Goal: Task Accomplishment & Management: Use online tool/utility

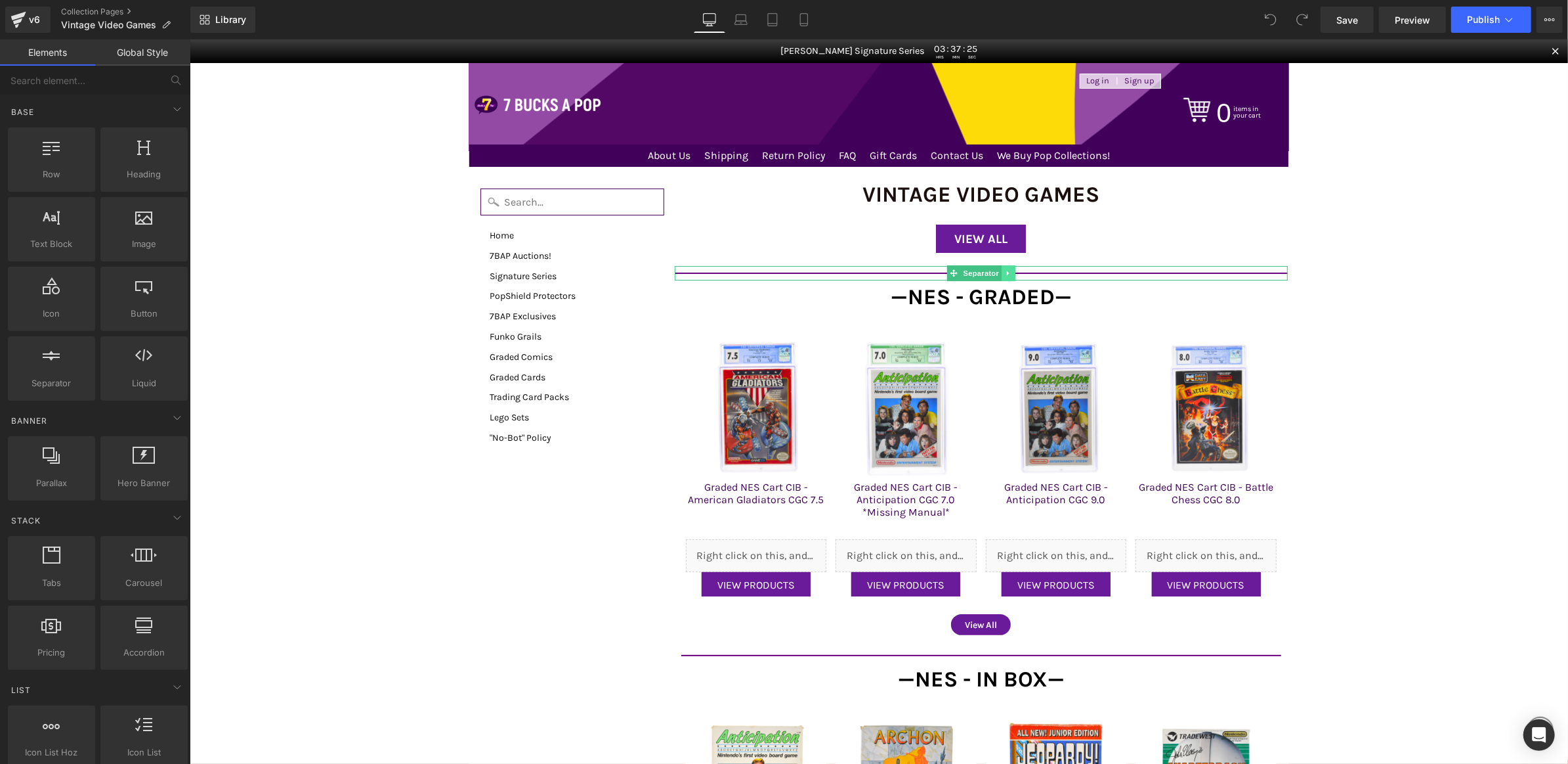
click at [1010, 272] on icon at bounding box center [1007, 272] width 7 height 8
click at [998, 273] on icon at bounding box center [1001, 271] width 7 height 7
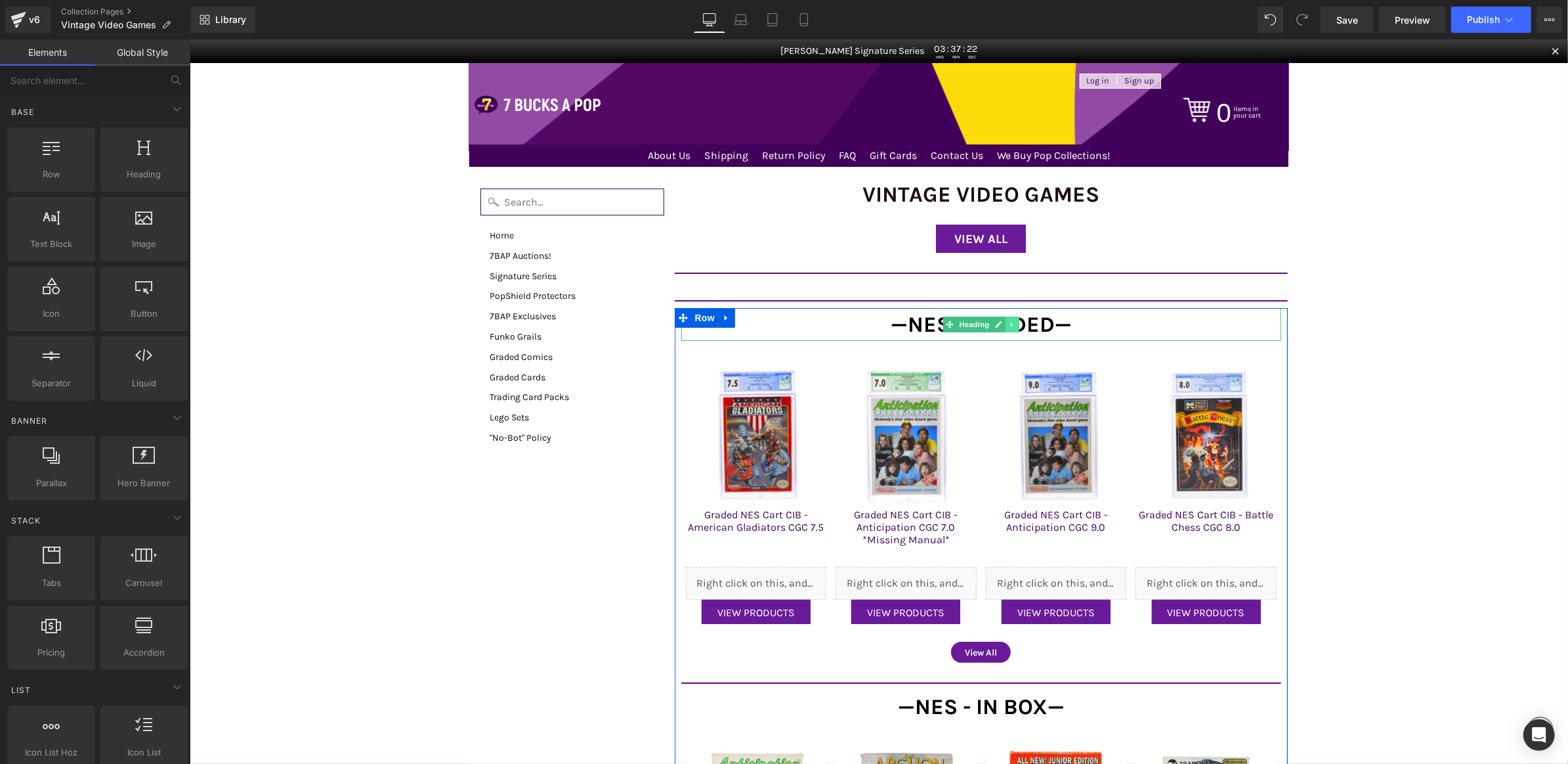
click at [1015, 321] on link at bounding box center [1011, 323] width 14 height 15
click at [1008, 321] on icon at bounding box center [1005, 322] width 7 height 7
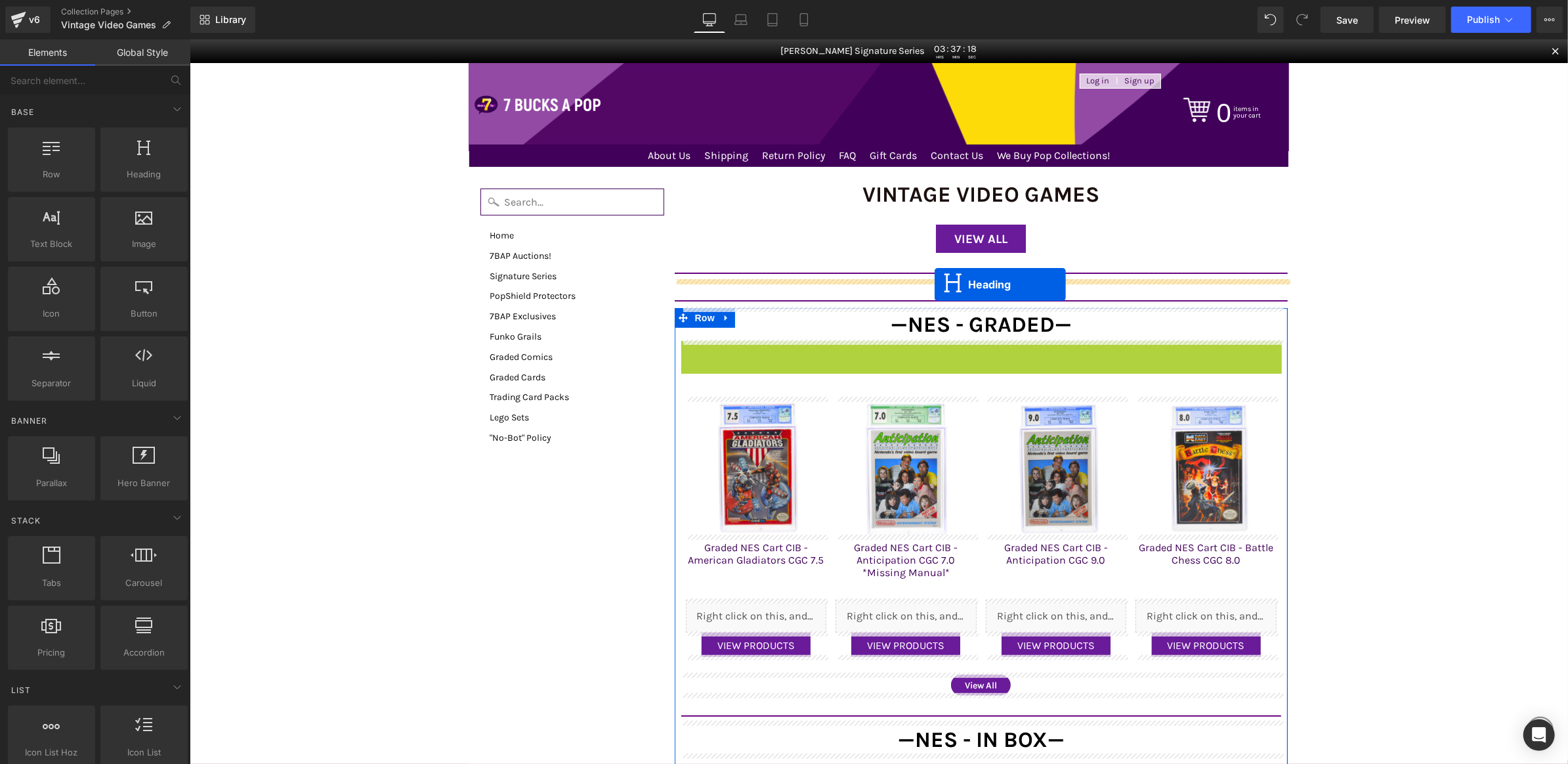
drag, startPoint x: 950, startPoint y: 355, endPoint x: 934, endPoint y: 283, distance: 73.8
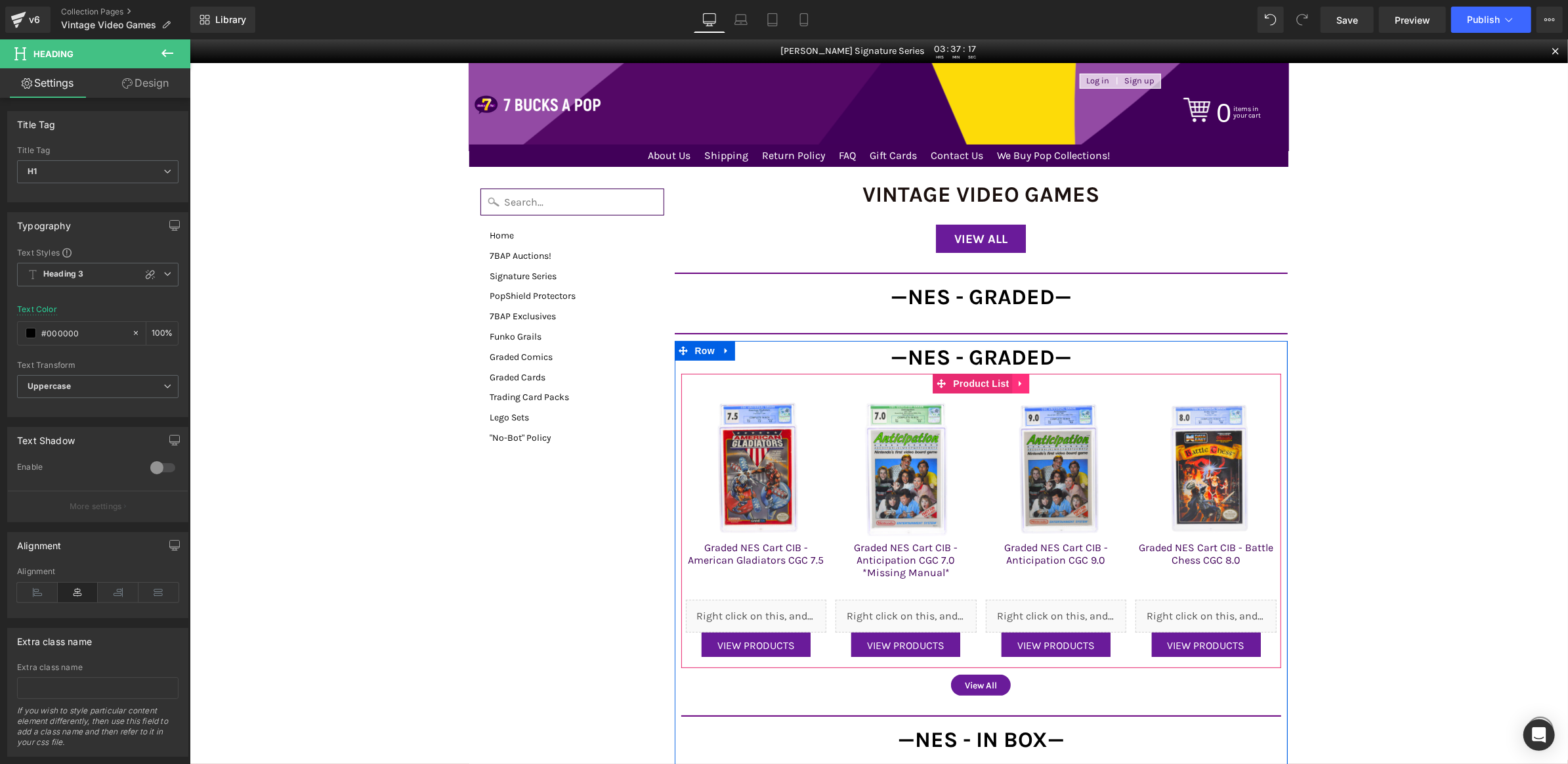
click at [1018, 382] on icon at bounding box center [1019, 382] width 3 height 6
click at [1009, 382] on icon at bounding box center [1011, 382] width 9 height 9
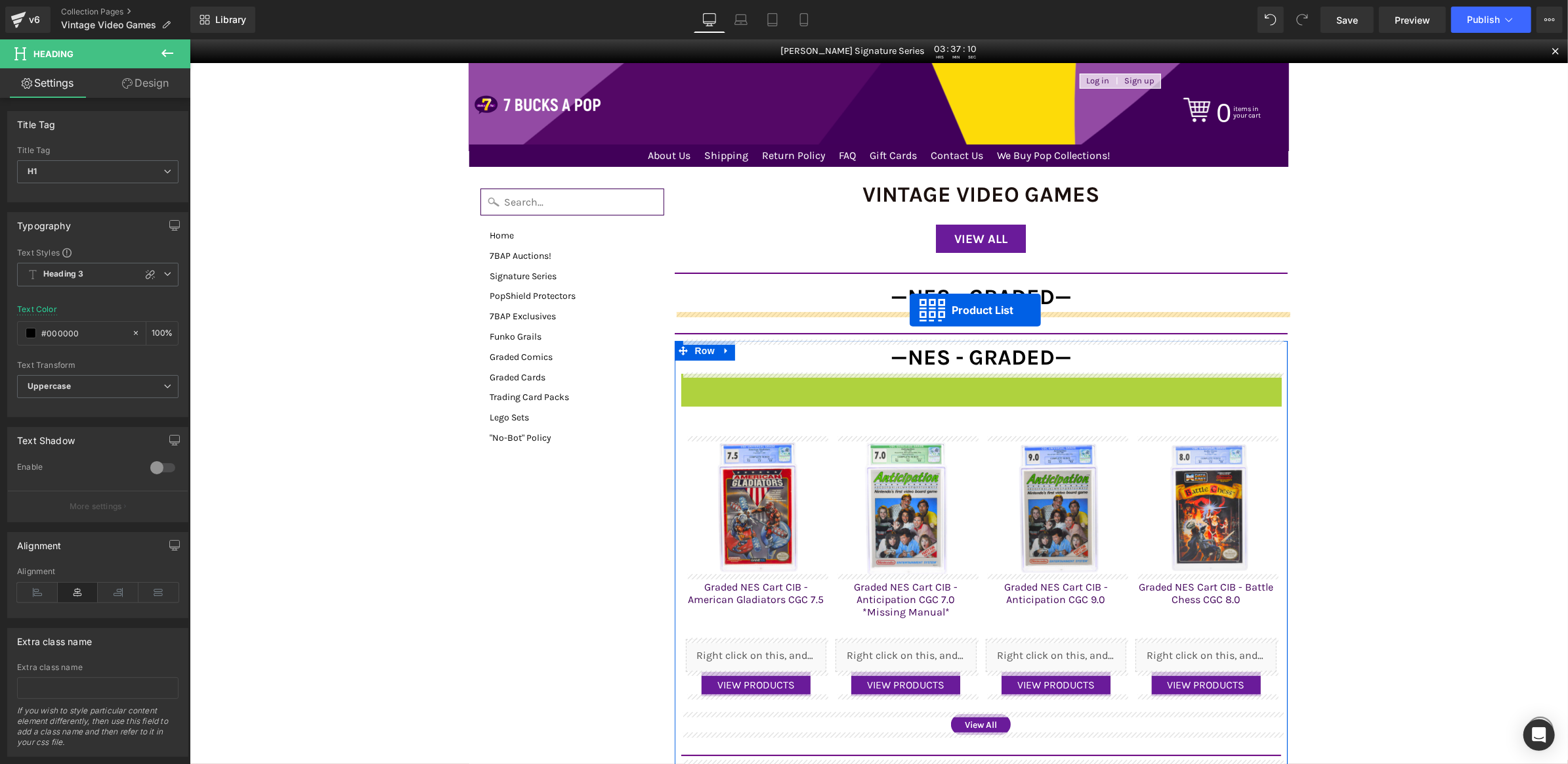
drag, startPoint x: 915, startPoint y: 383, endPoint x: 909, endPoint y: 310, distance: 73.2
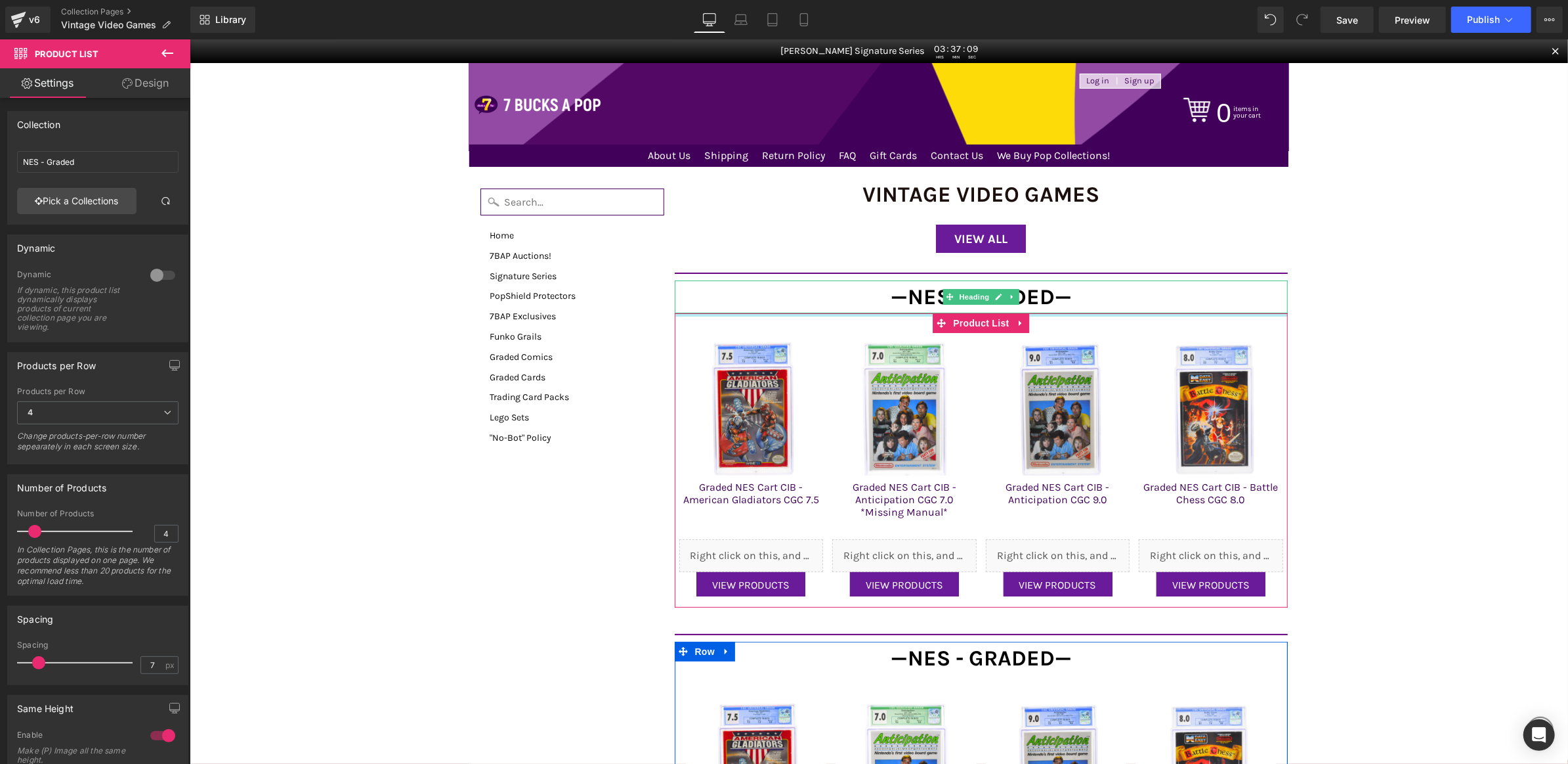
click at [918, 292] on span "—NES - Graded—" at bounding box center [980, 295] width 181 height 25
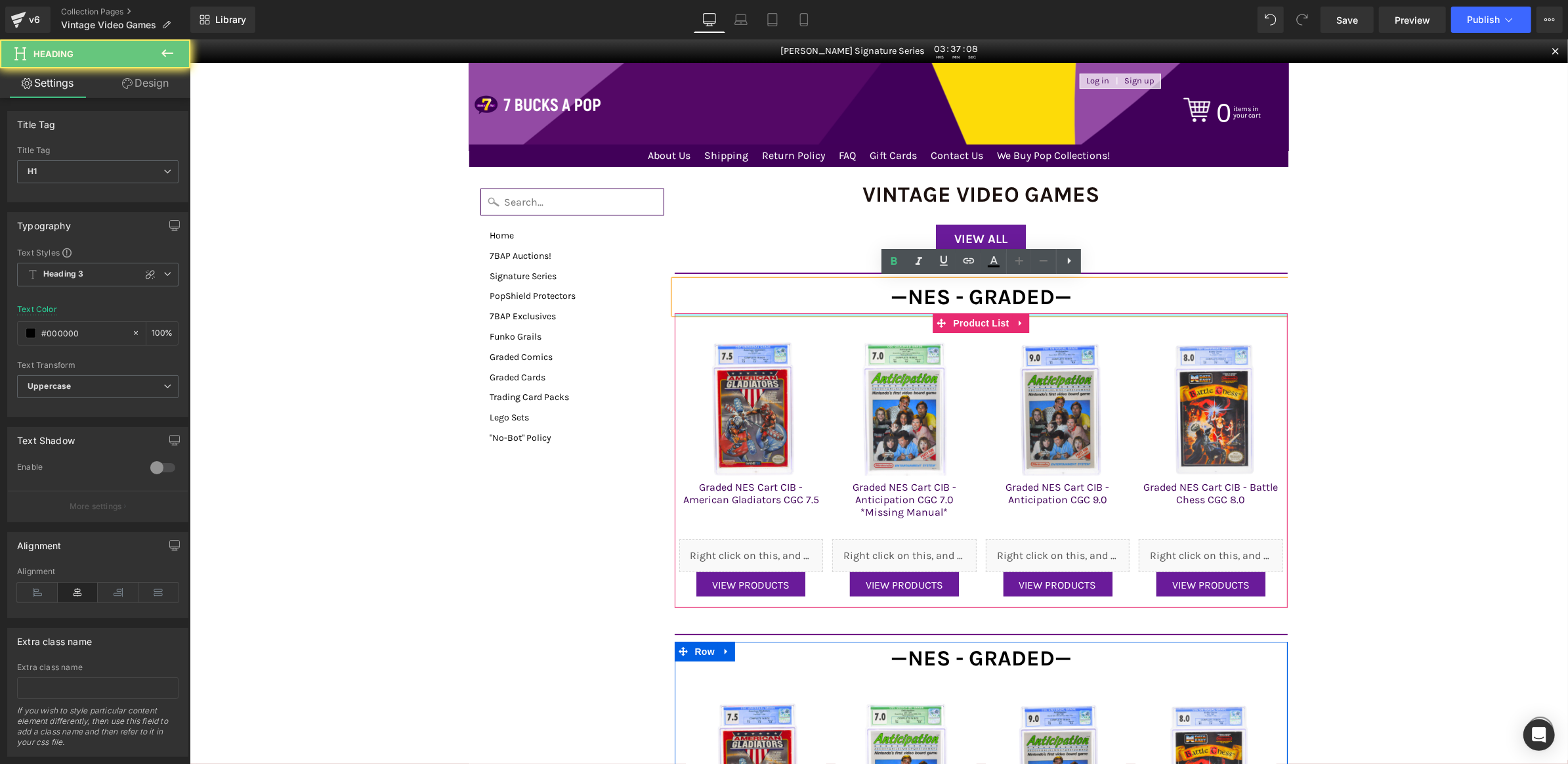
click at [911, 292] on span "—NES - Graded—" at bounding box center [980, 295] width 181 height 25
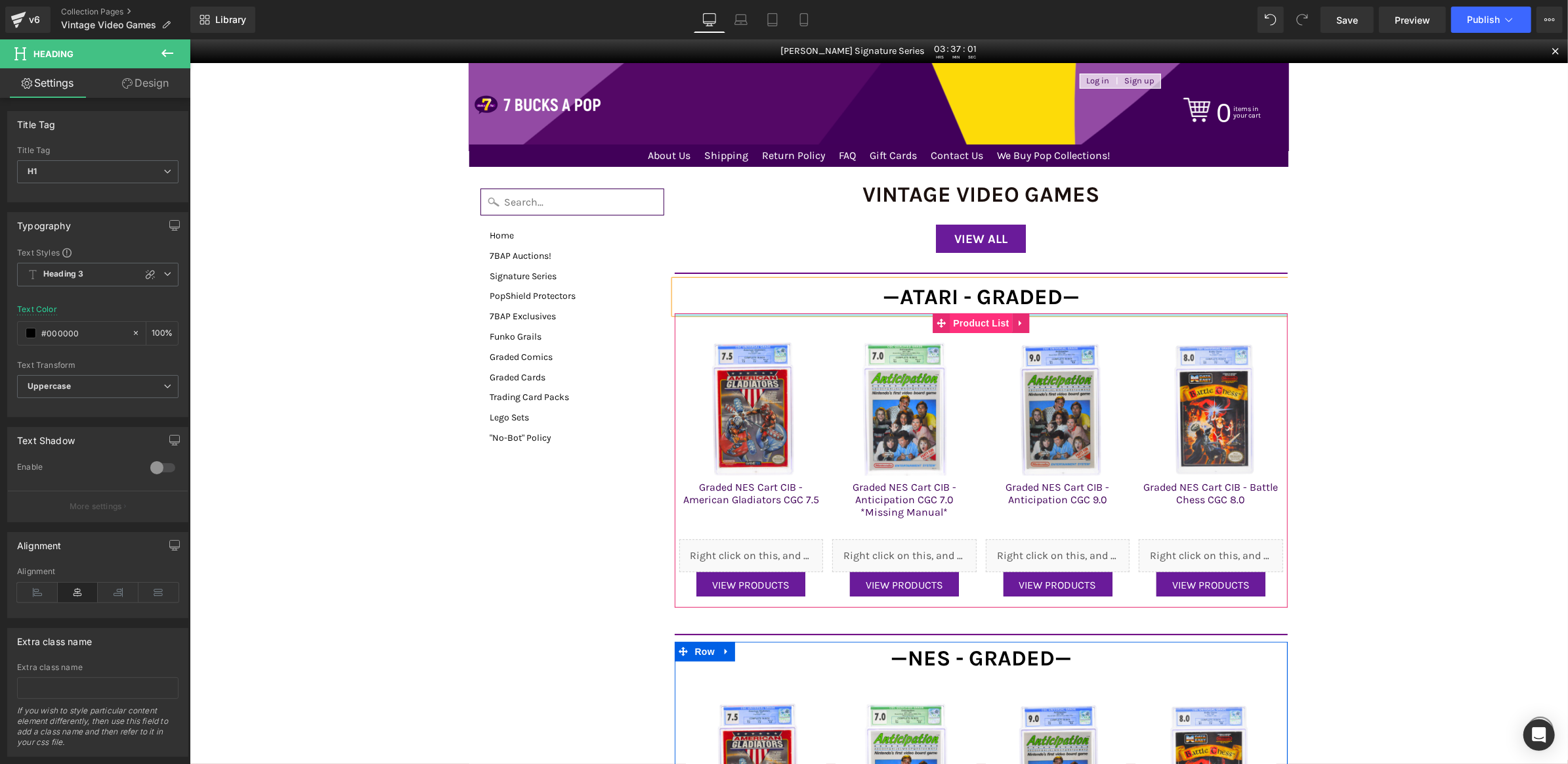
click at [984, 321] on span "Product List" at bounding box center [980, 322] width 62 height 19
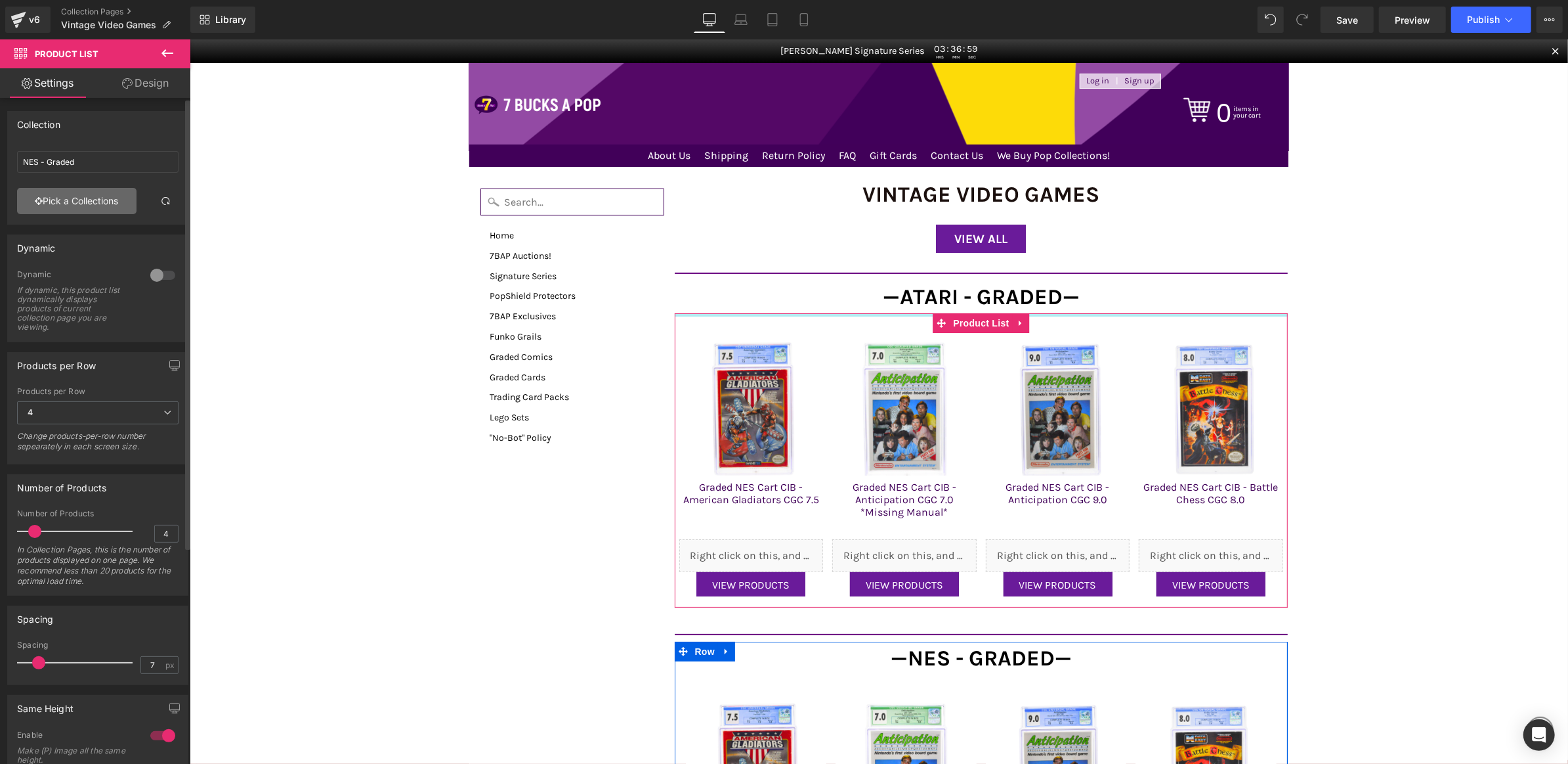
click at [82, 200] on link "Pick a Collections" at bounding box center [76, 200] width 119 height 26
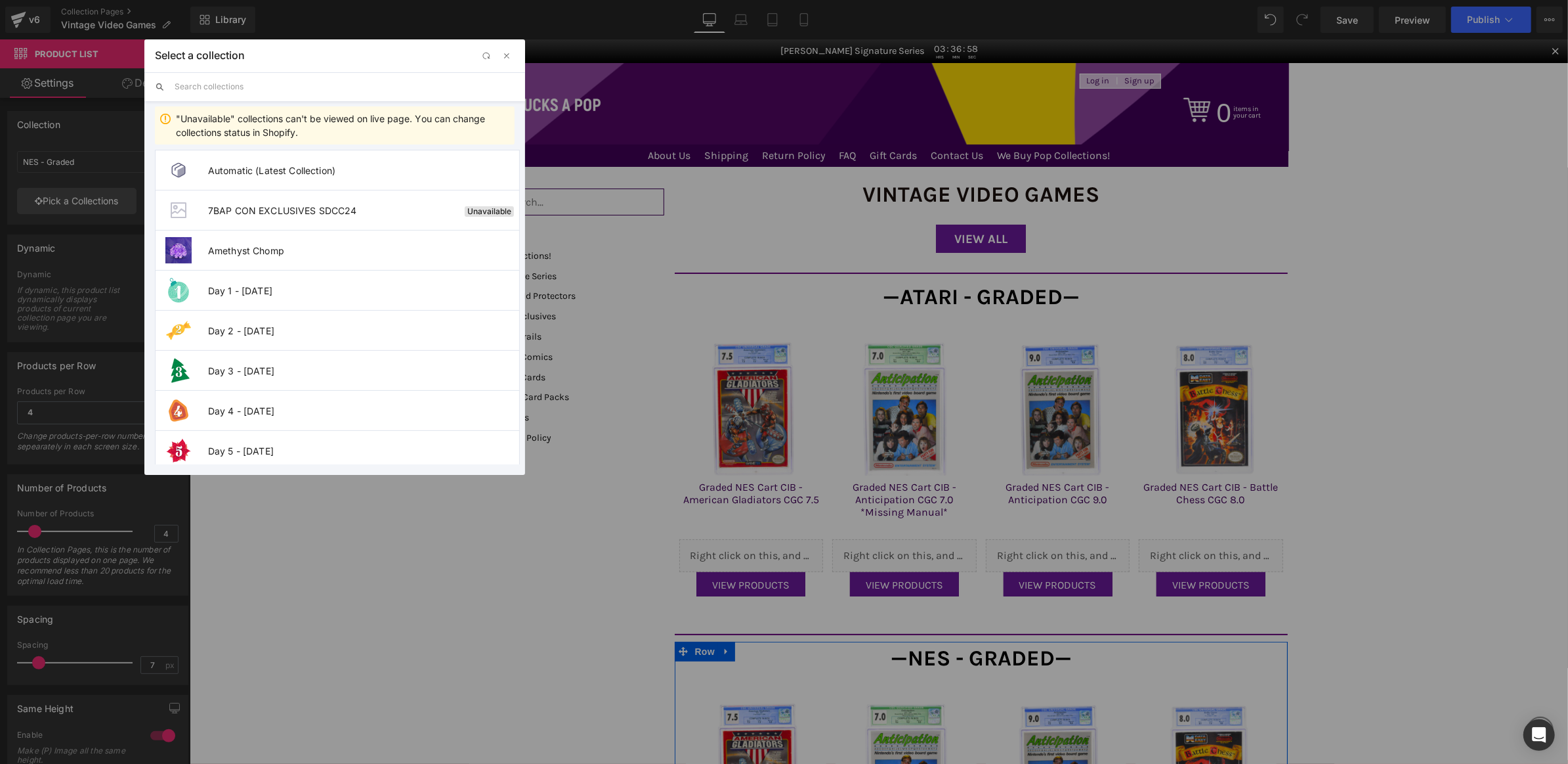
click at [264, 91] on input "text" at bounding box center [344, 87] width 340 height 29
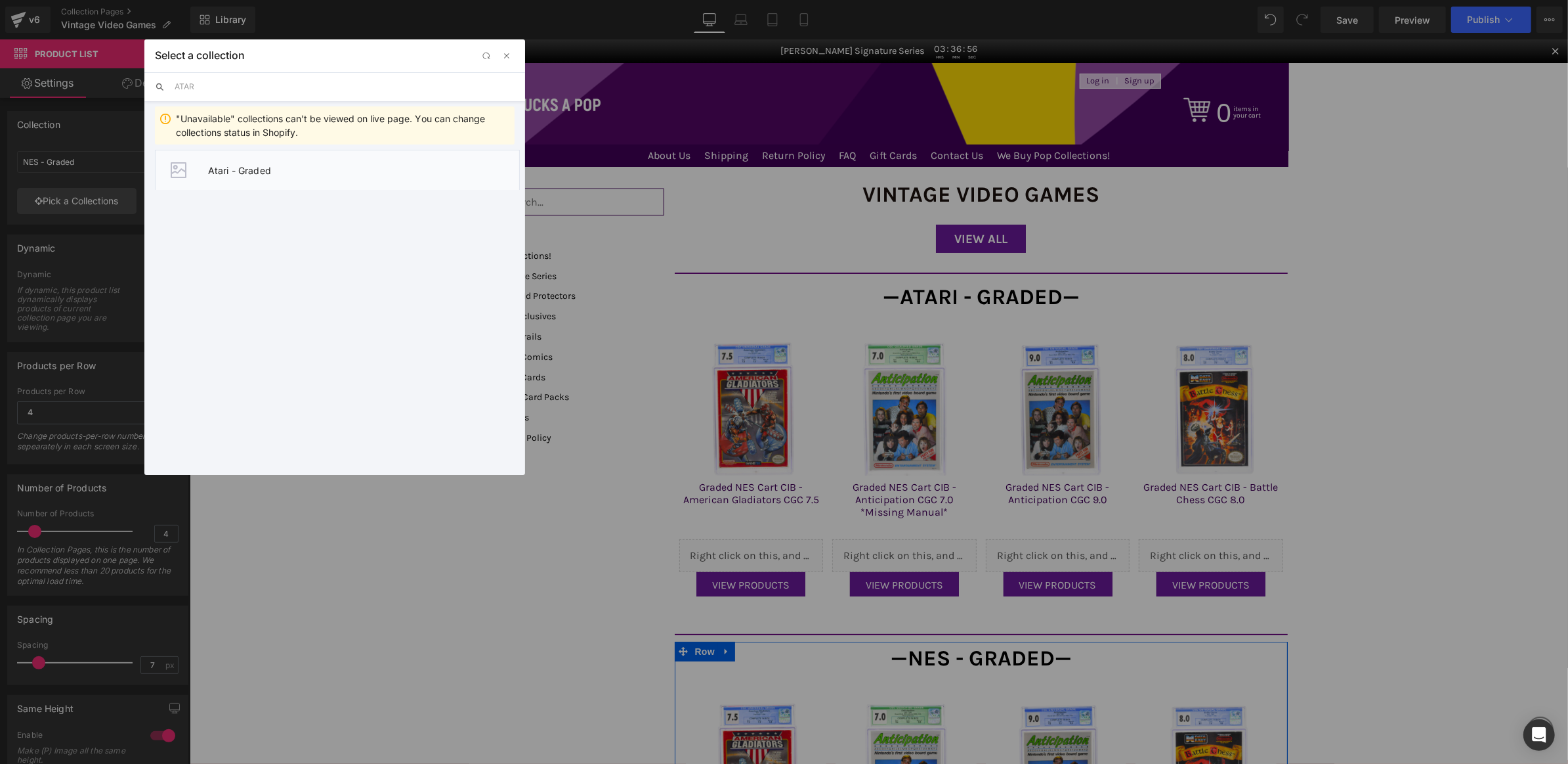
type input "ATAR"
click at [264, 167] on span "Atari - Graded" at bounding box center [363, 170] width 311 height 12
type input "Atari - Graded"
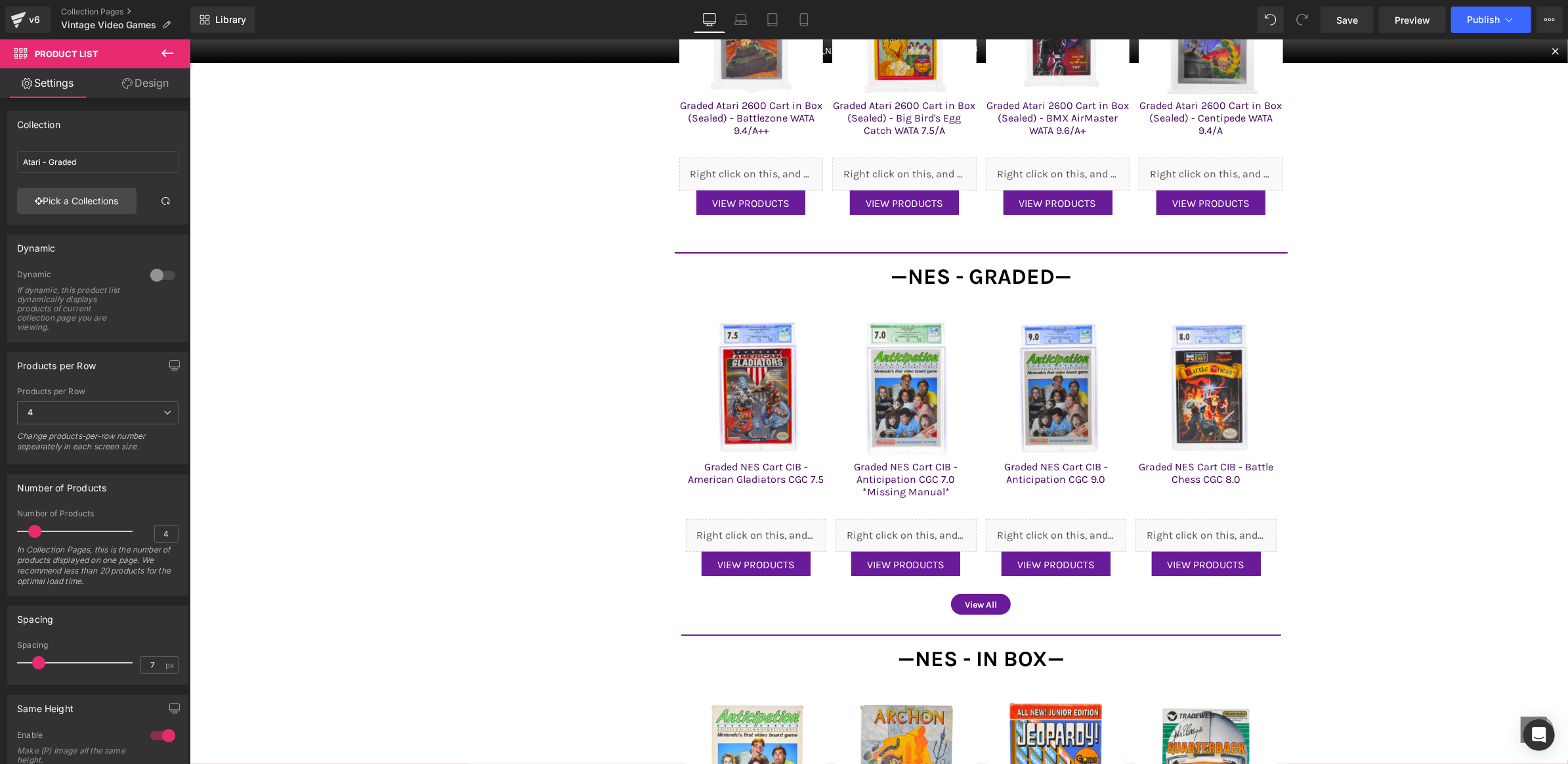
scroll to position [373, 0]
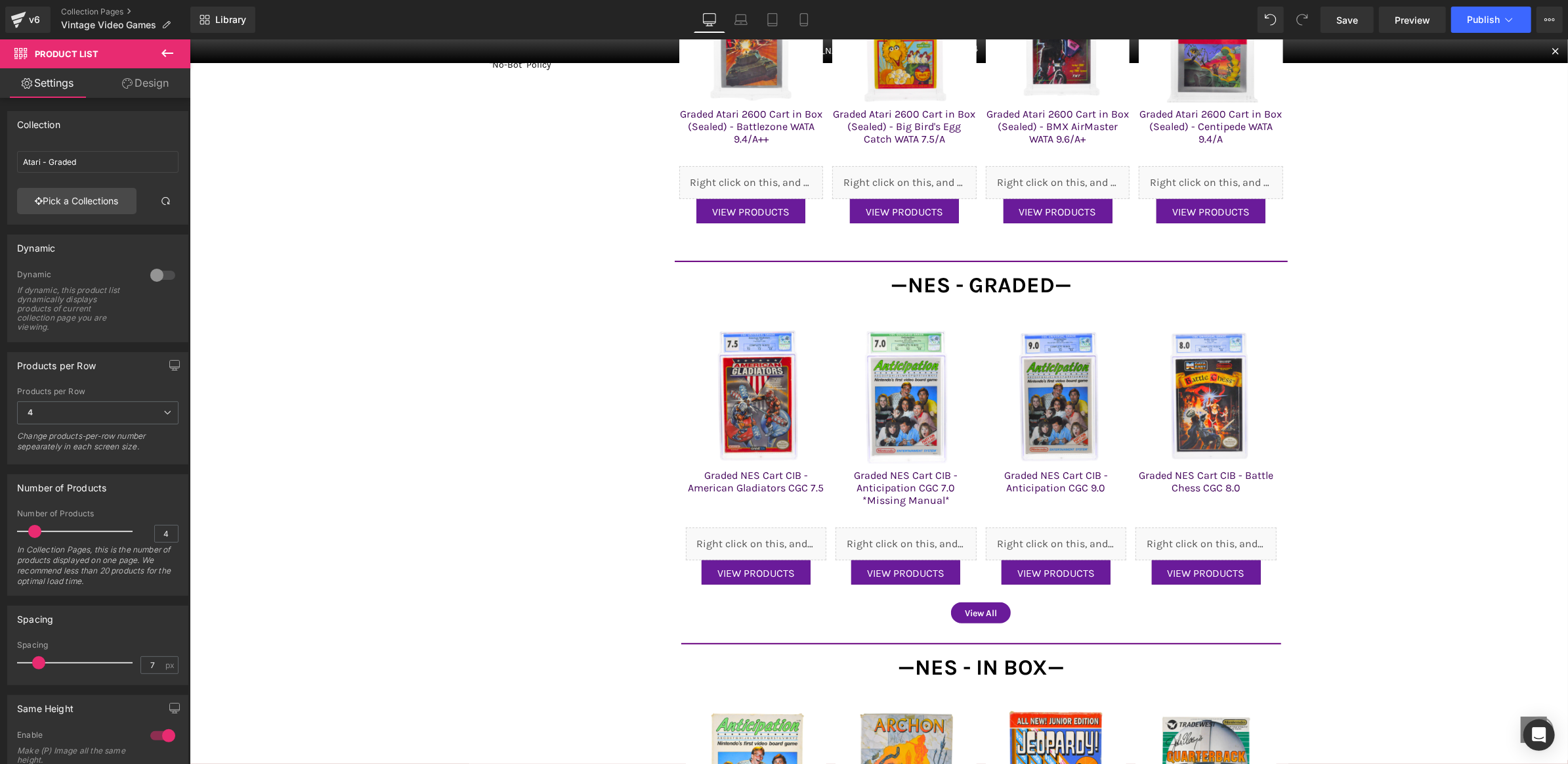
click at [165, 48] on icon at bounding box center [167, 53] width 15 height 15
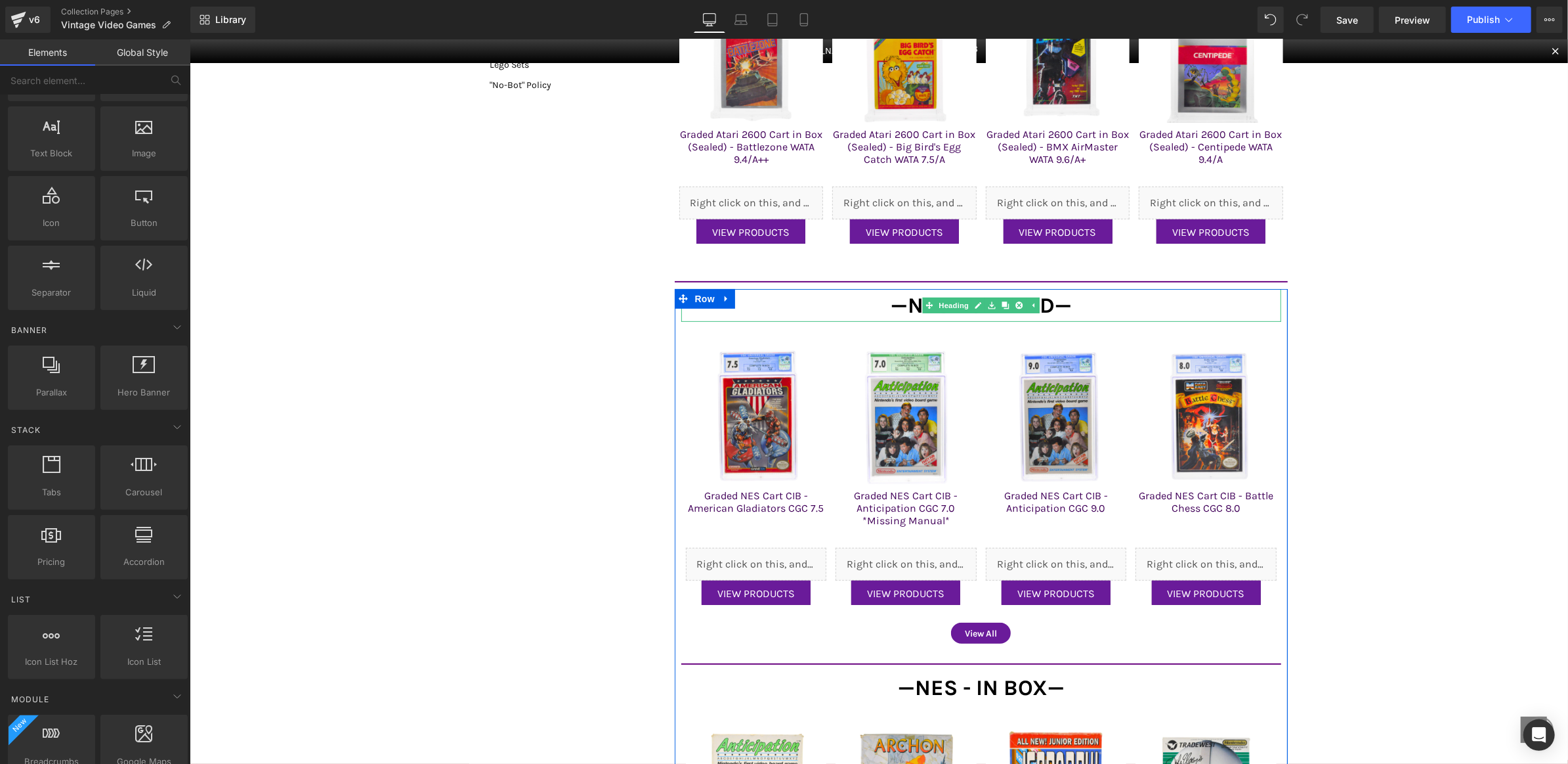
scroll to position [392, 0]
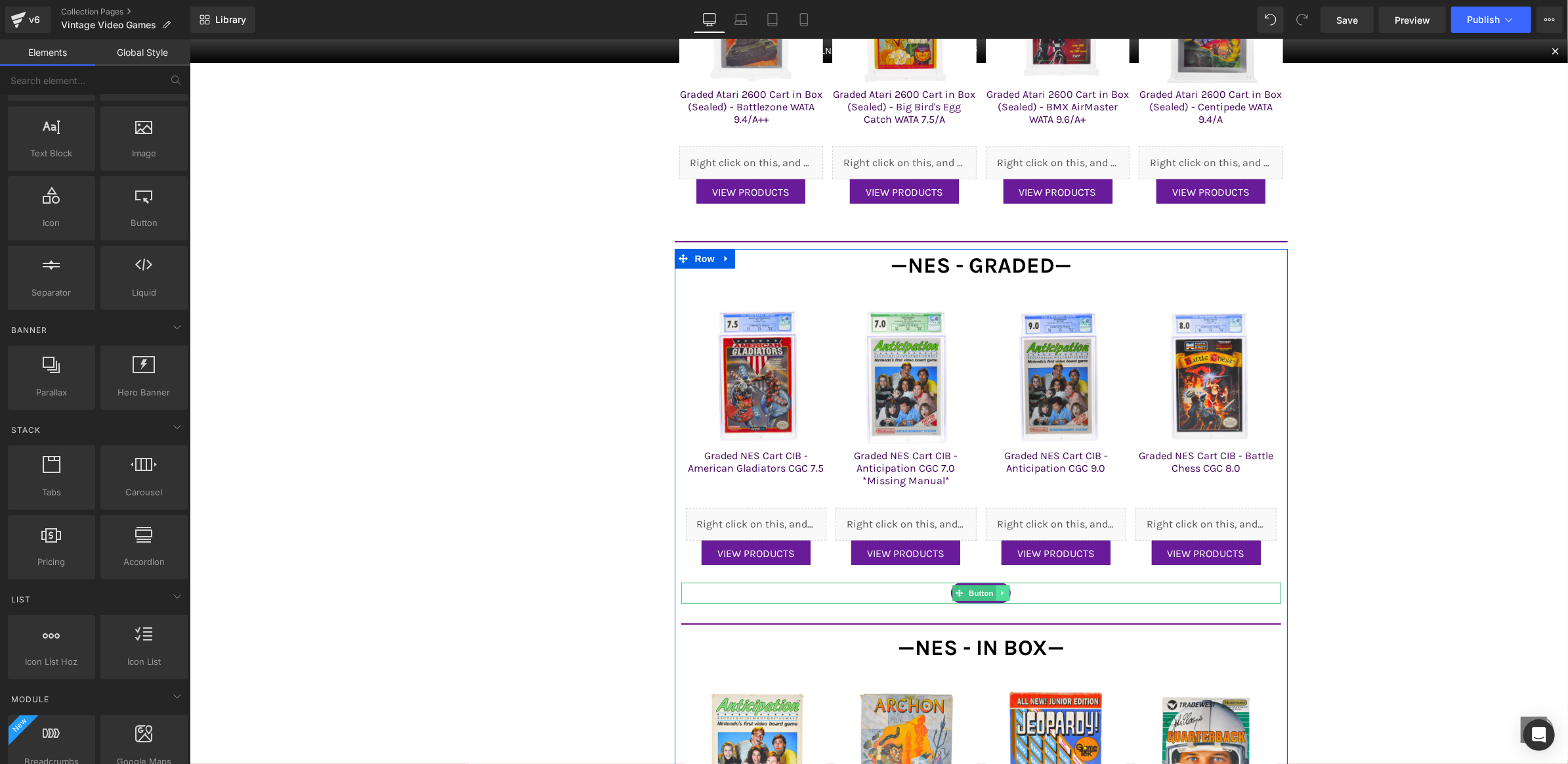
click at [1004, 591] on icon at bounding box center [1002, 593] width 7 height 8
click at [994, 589] on icon at bounding box center [995, 592] width 7 height 7
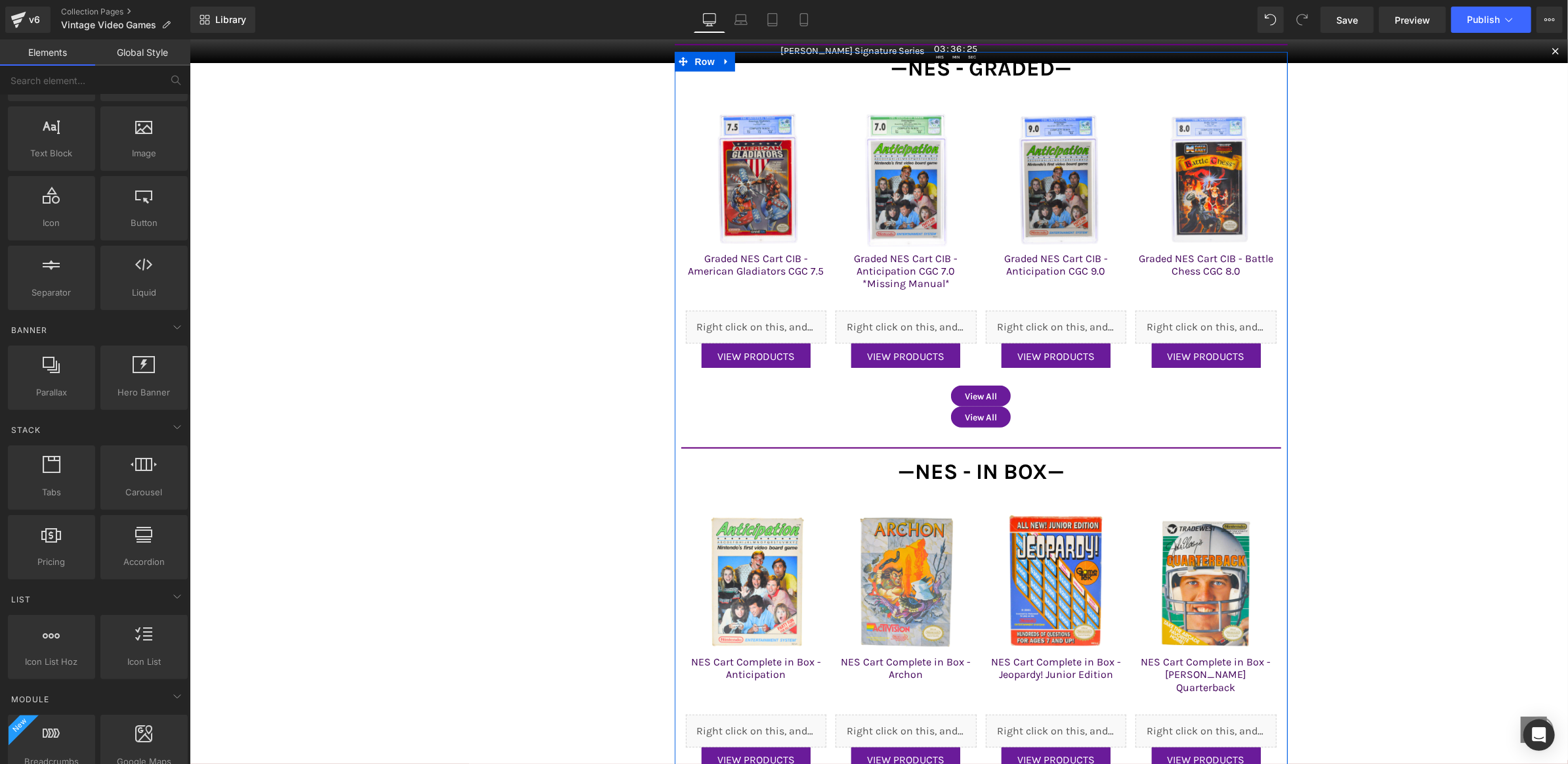
scroll to position [314, 0]
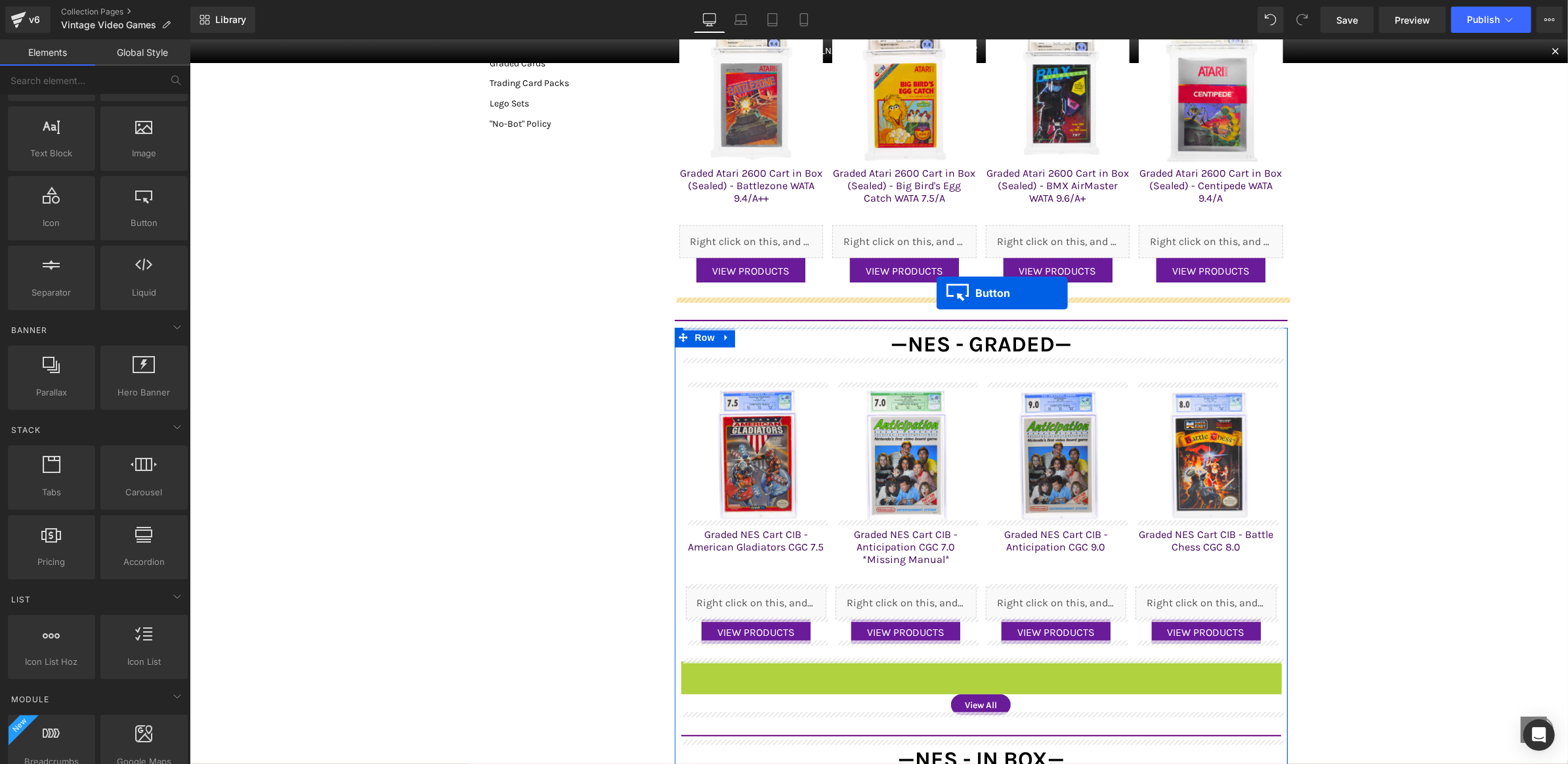
drag, startPoint x: 941, startPoint y: 668, endPoint x: 935, endPoint y: 292, distance: 376.0
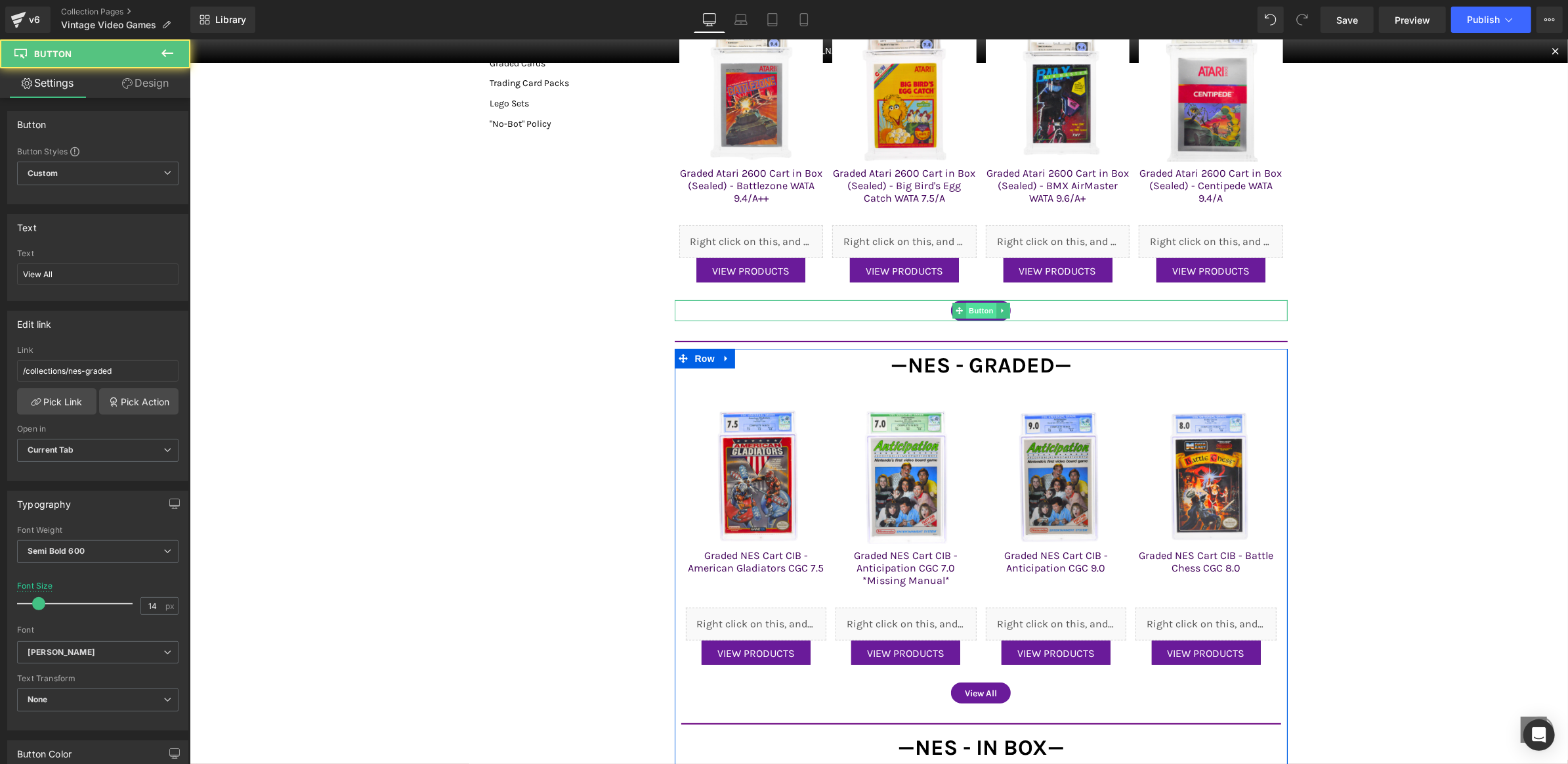
click at [976, 308] on span "Button" at bounding box center [980, 310] width 30 height 15
click at [54, 399] on link "Pick Link" at bounding box center [57, 401] width 79 height 26
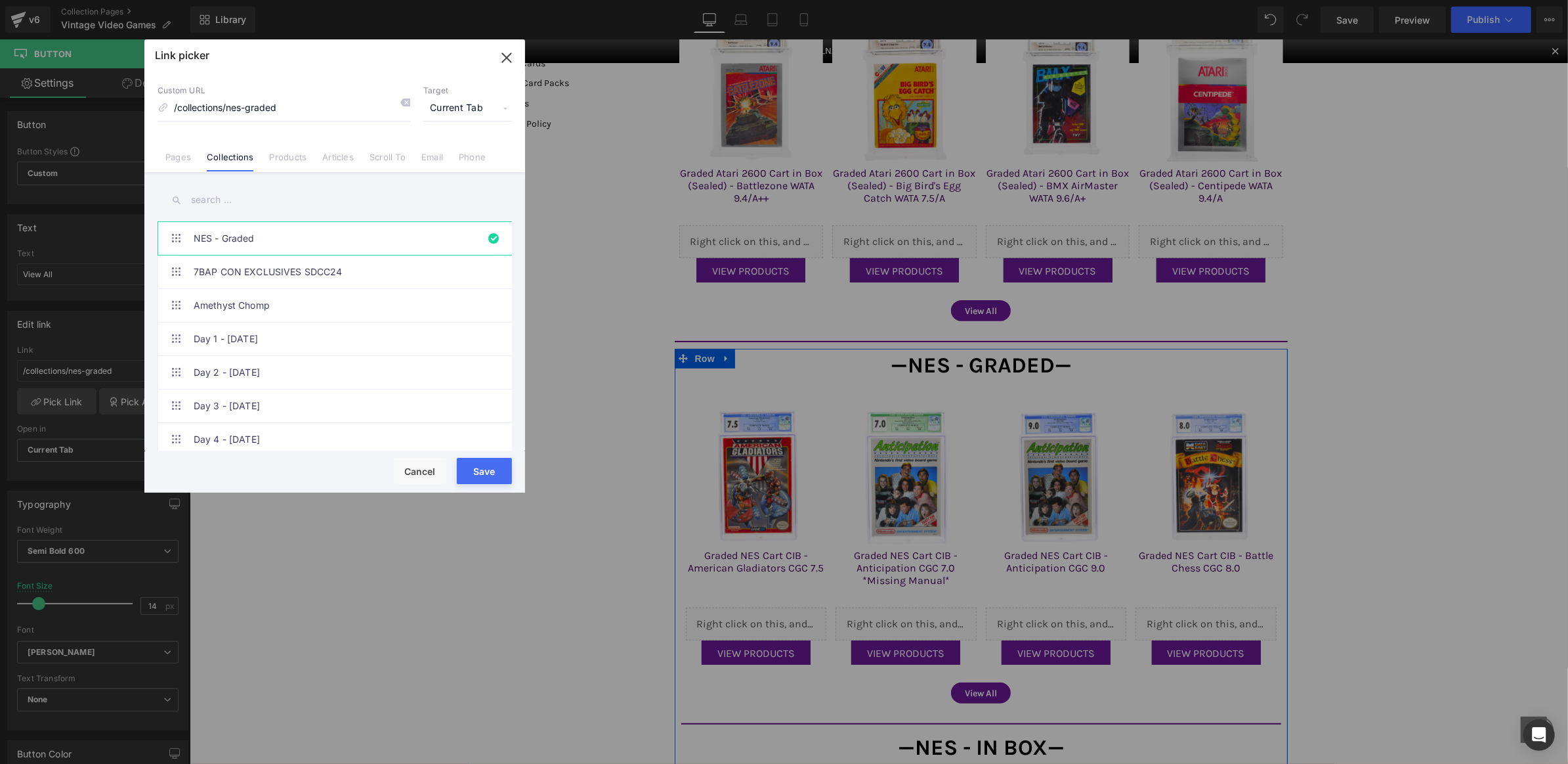
click at [243, 202] on input "text" at bounding box center [335, 199] width 354 height 30
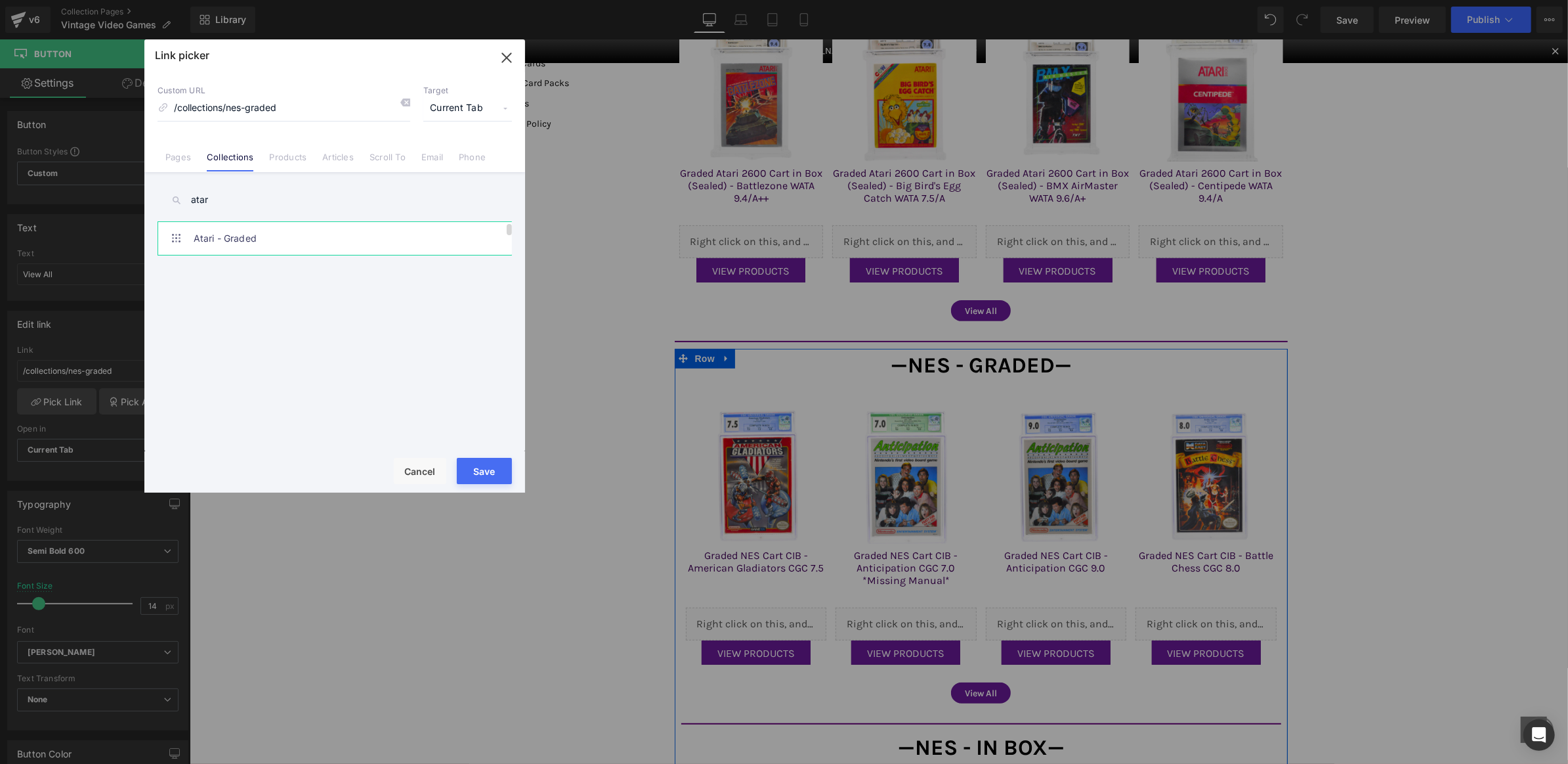
type input "atar"
click at [249, 236] on link "Atari - Graded" at bounding box center [338, 238] width 288 height 33
type input "/collections/atari-graded"
click at [477, 475] on button "Save" at bounding box center [484, 471] width 55 height 26
type input "/collections/atari-graded"
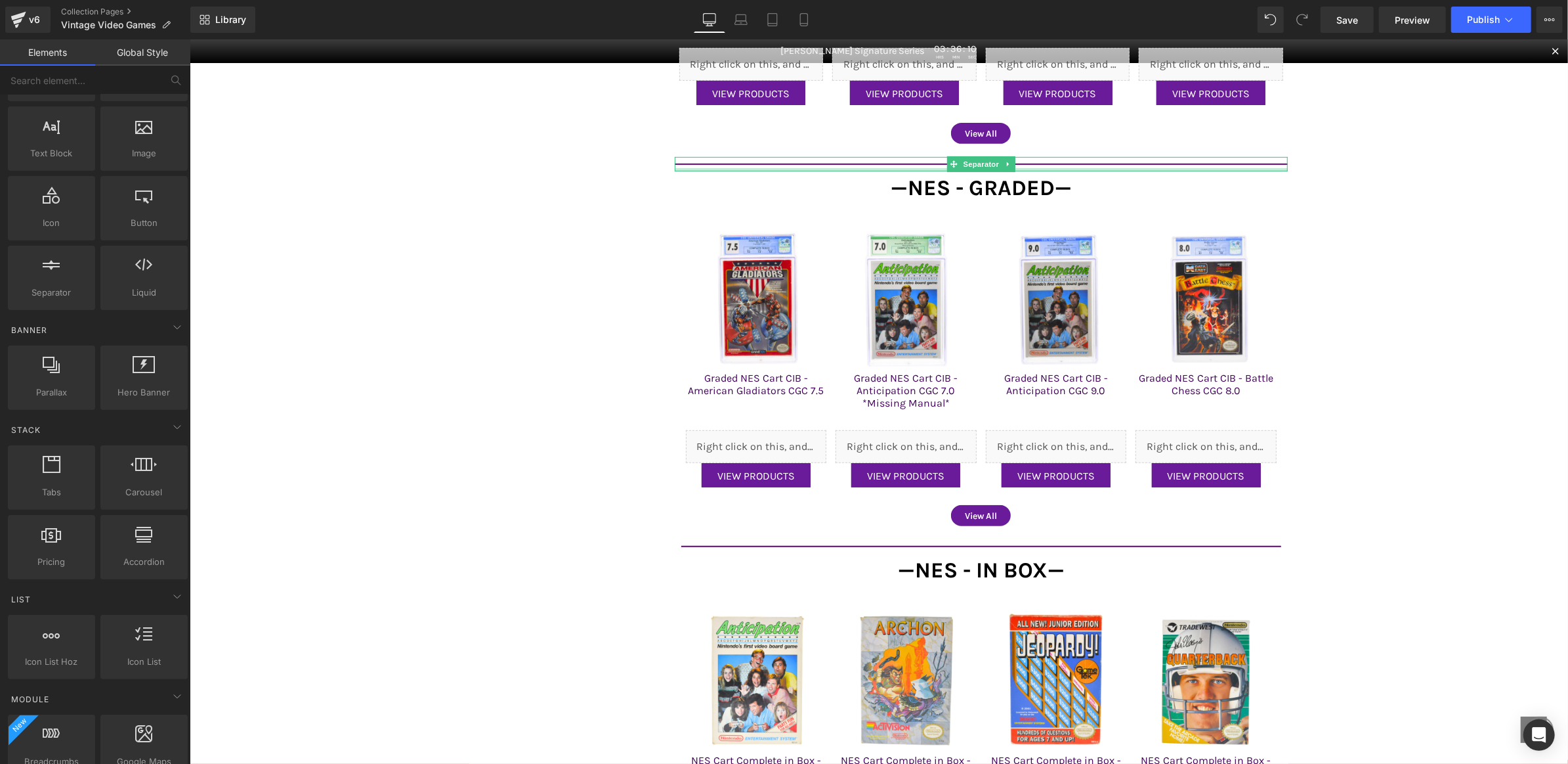
scroll to position [529, 0]
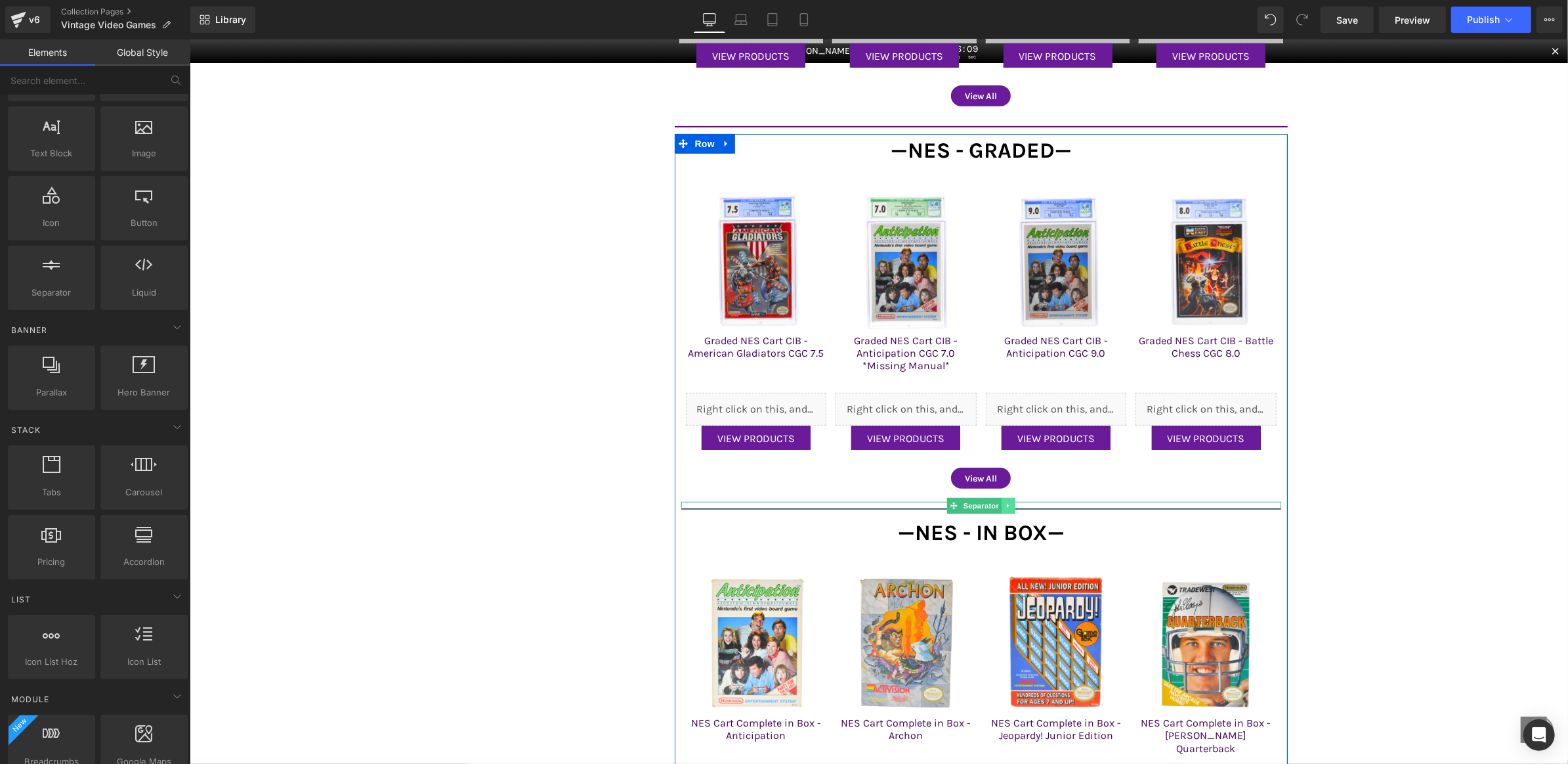
click at [1010, 504] on link at bounding box center [1008, 504] width 14 height 15
click at [998, 503] on icon at bounding box center [1001, 504] width 7 height 7
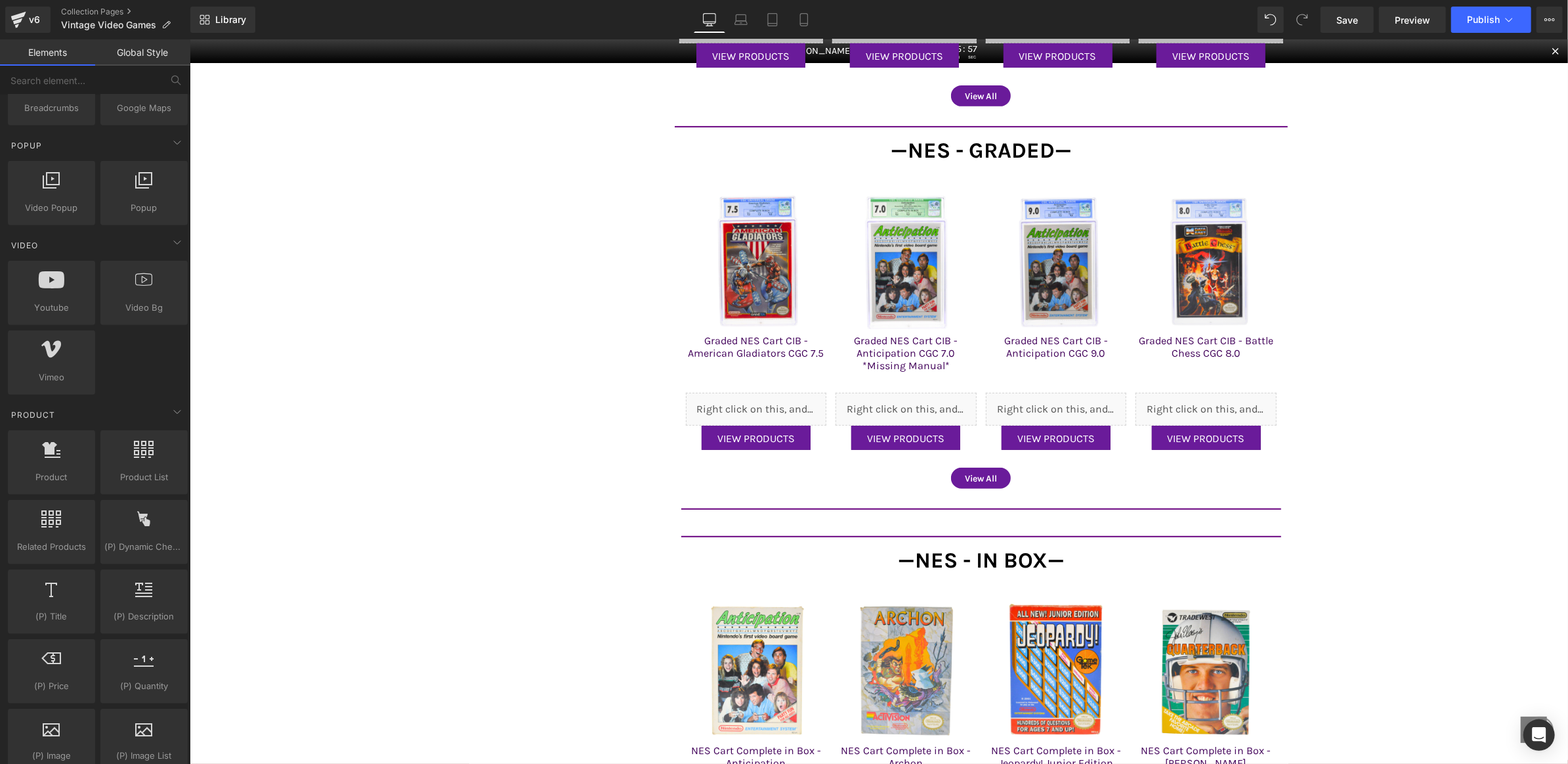
scroll to position [779, 0]
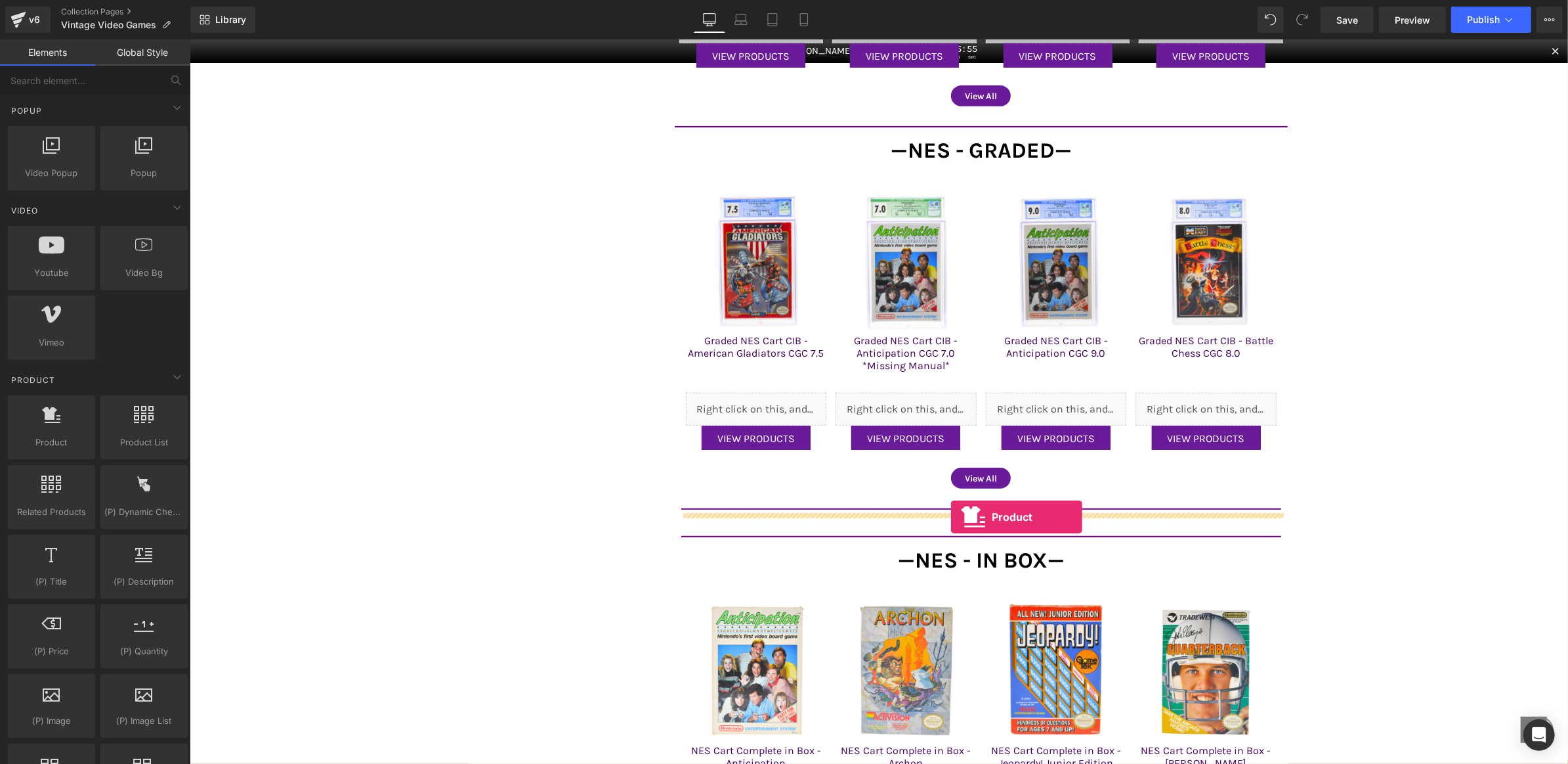
drag, startPoint x: 247, startPoint y: 470, endPoint x: 950, endPoint y: 516, distance: 704.5
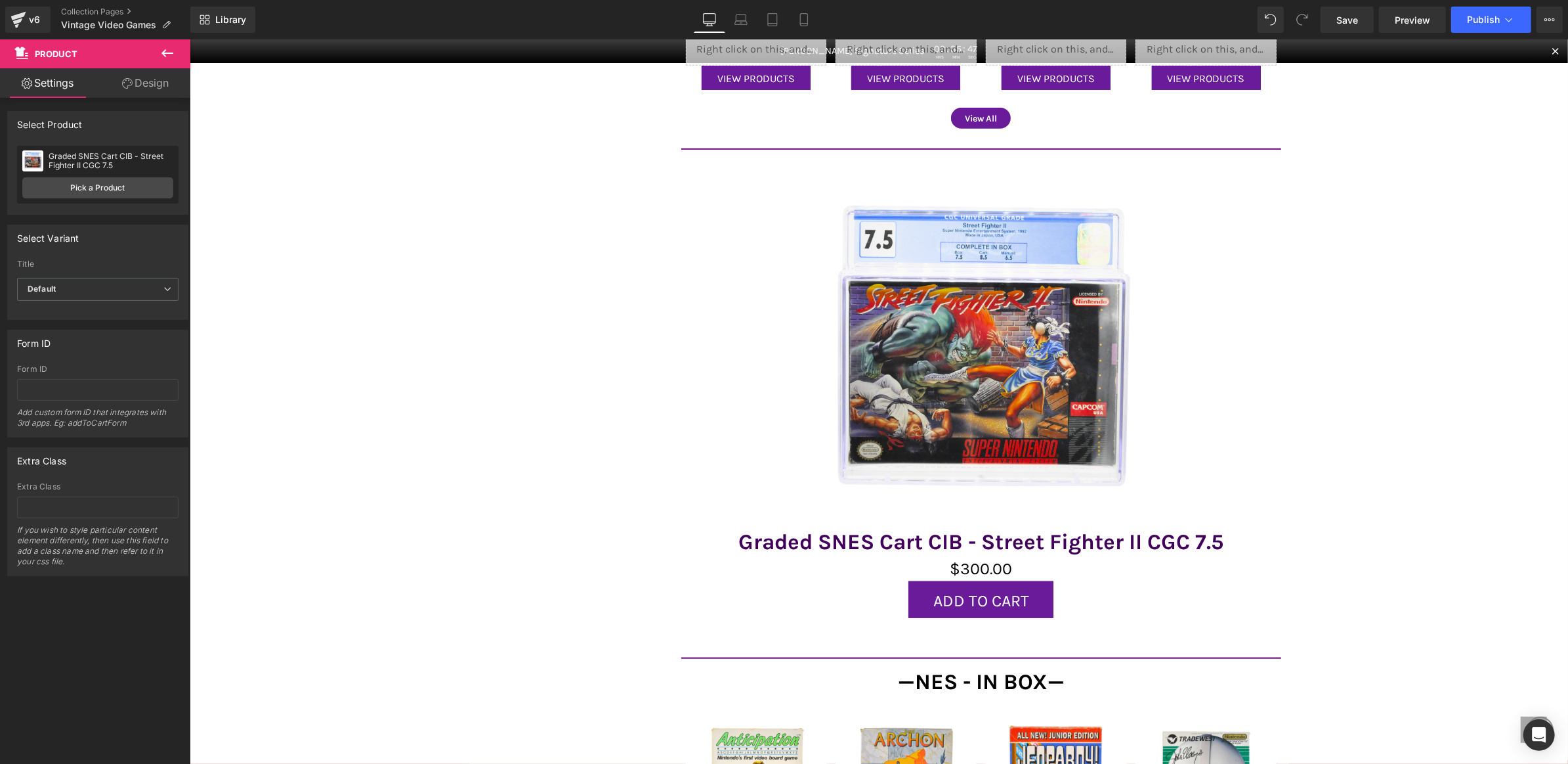
scroll to position [50, 0]
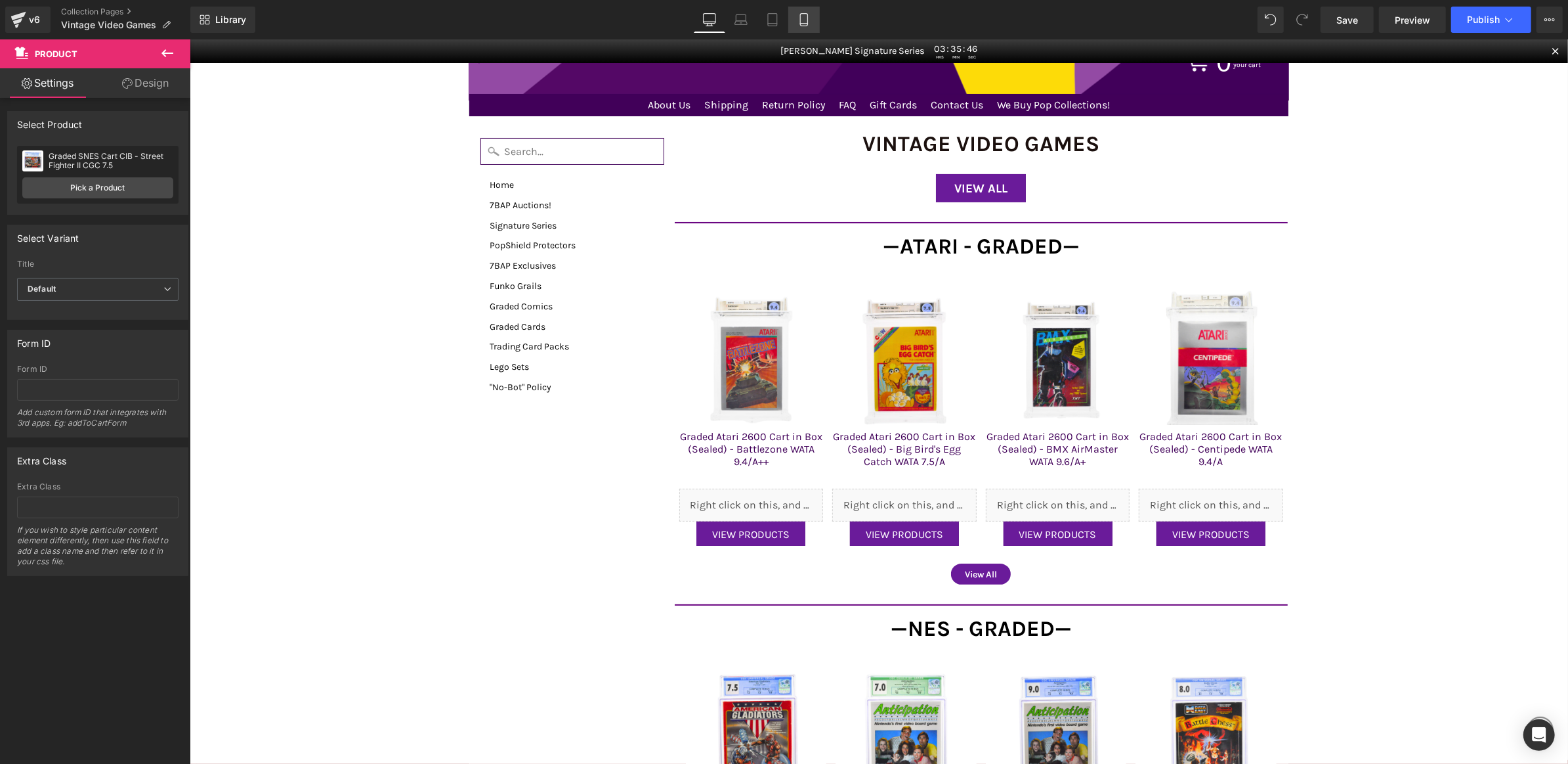
click at [803, 18] on icon at bounding box center [804, 20] width 14 height 14
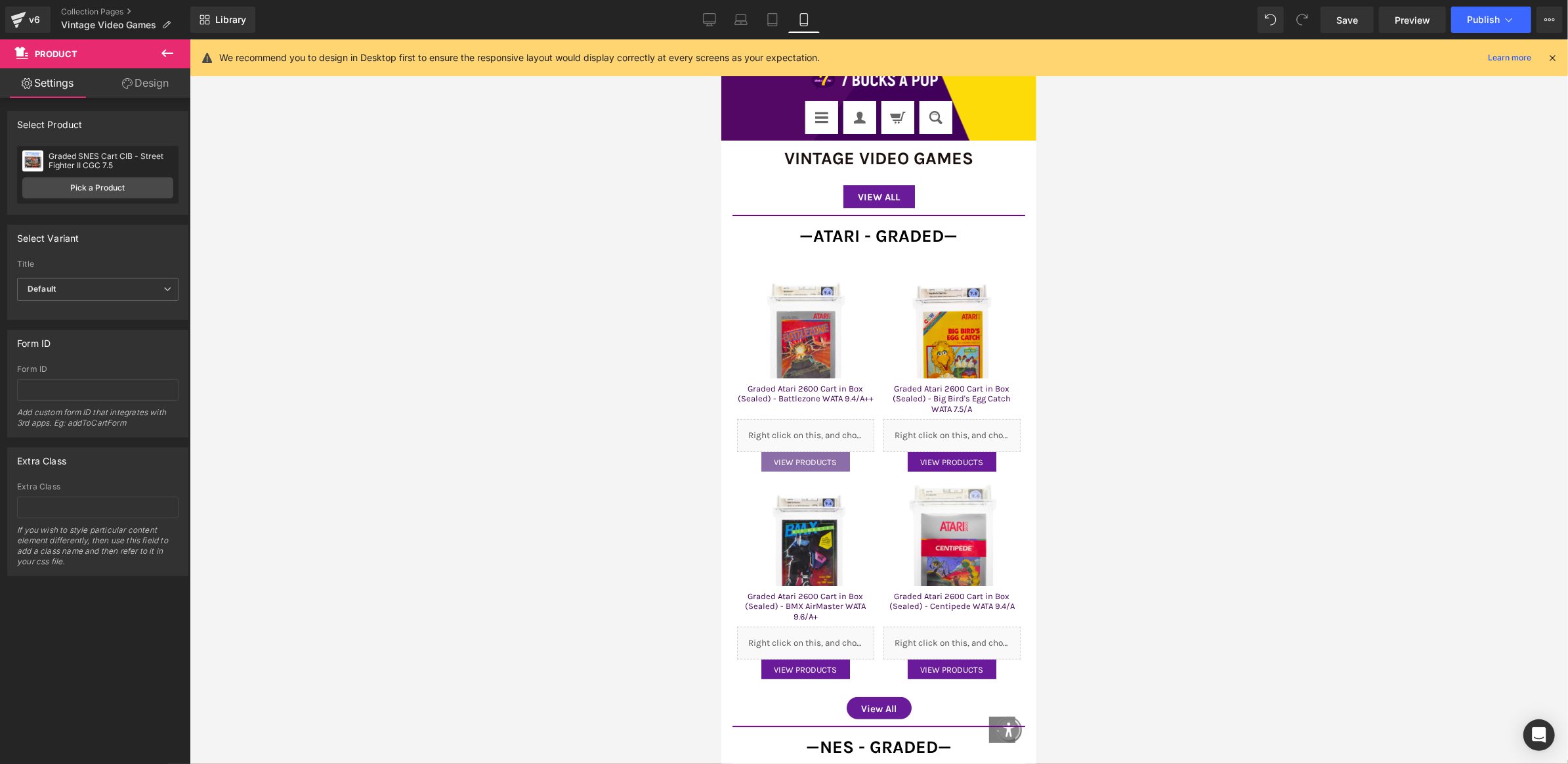
scroll to position [0, 0]
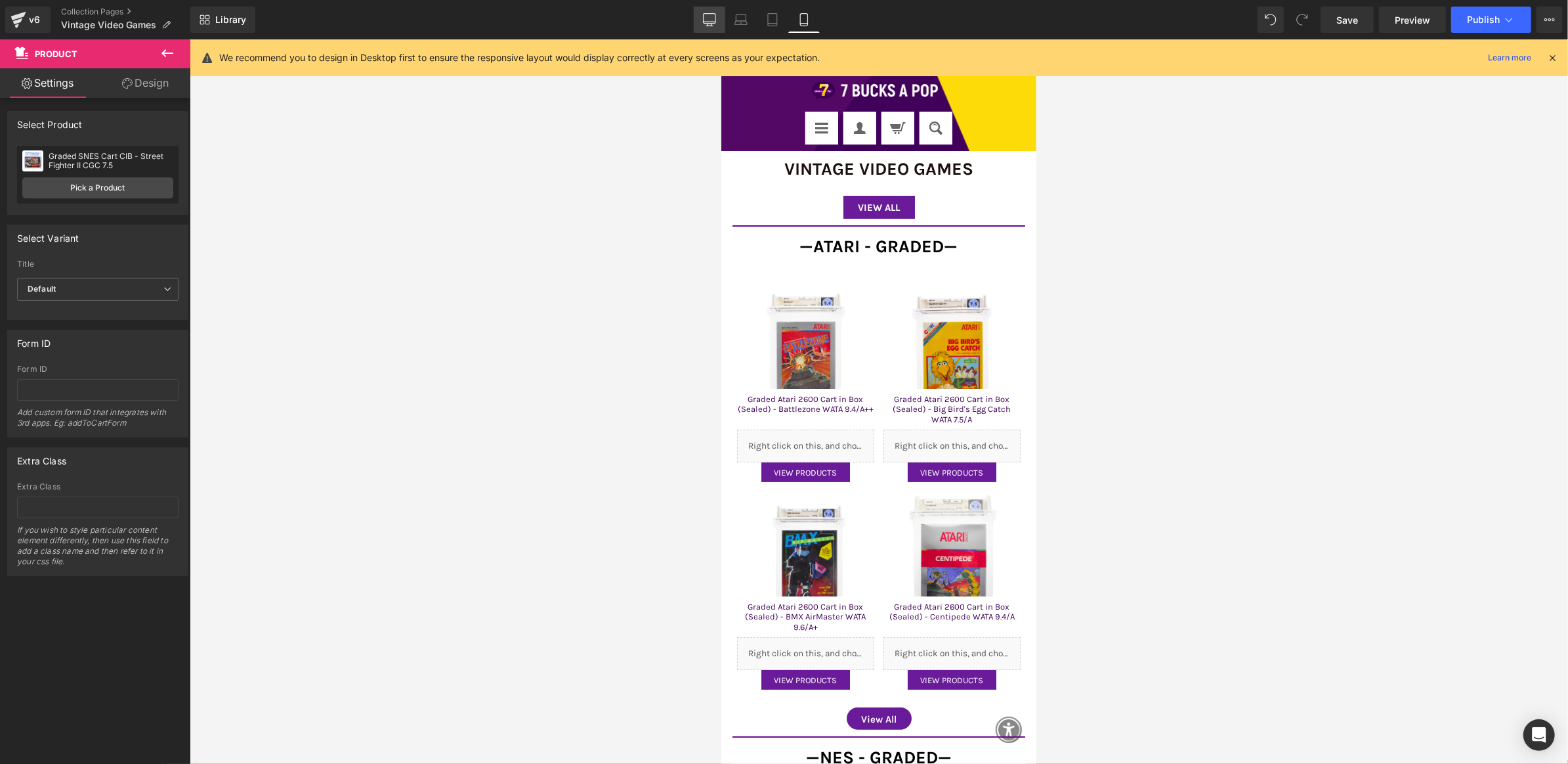
click at [707, 20] on icon at bounding box center [709, 20] width 14 height 14
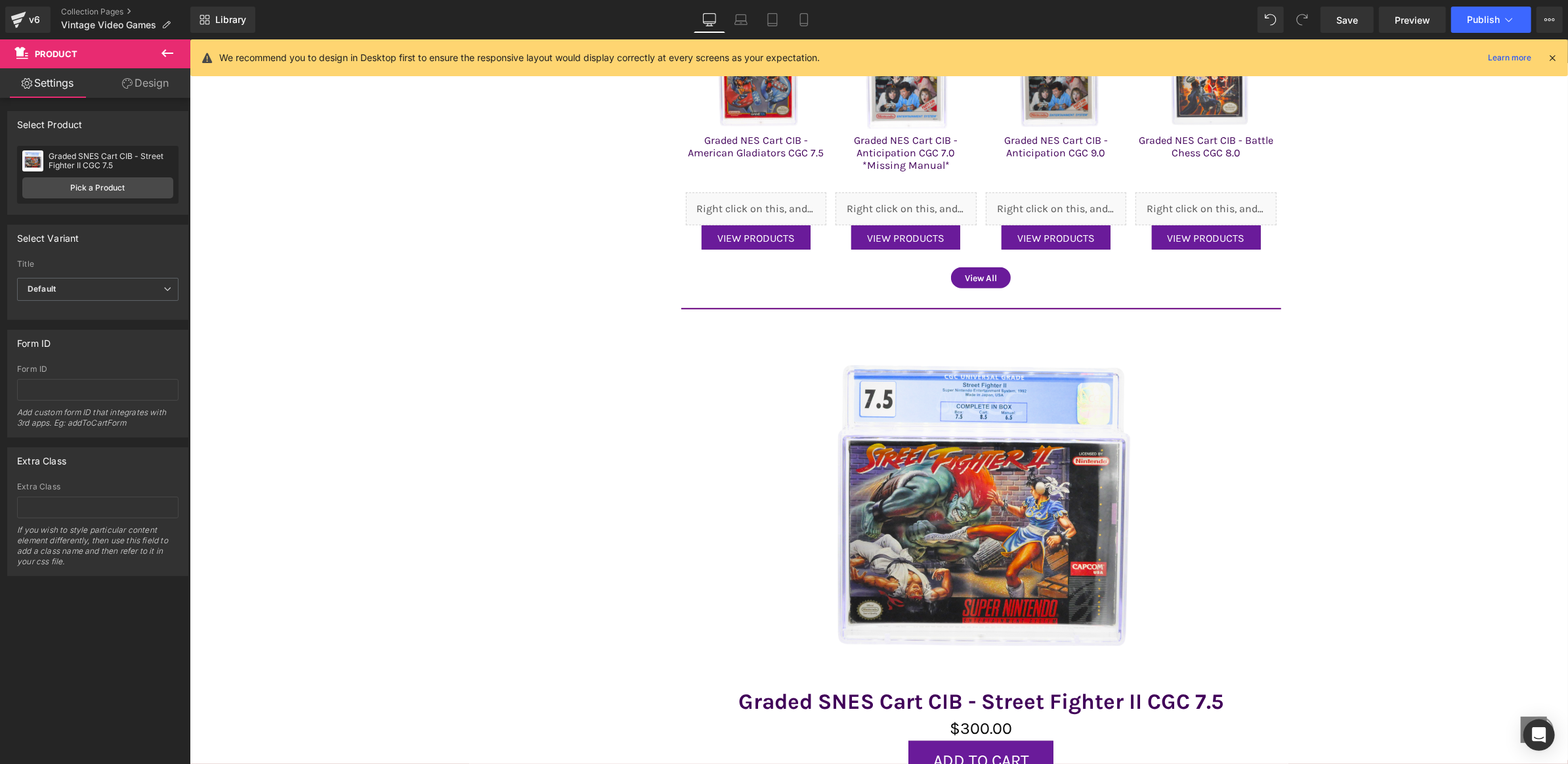
scroll to position [733, 0]
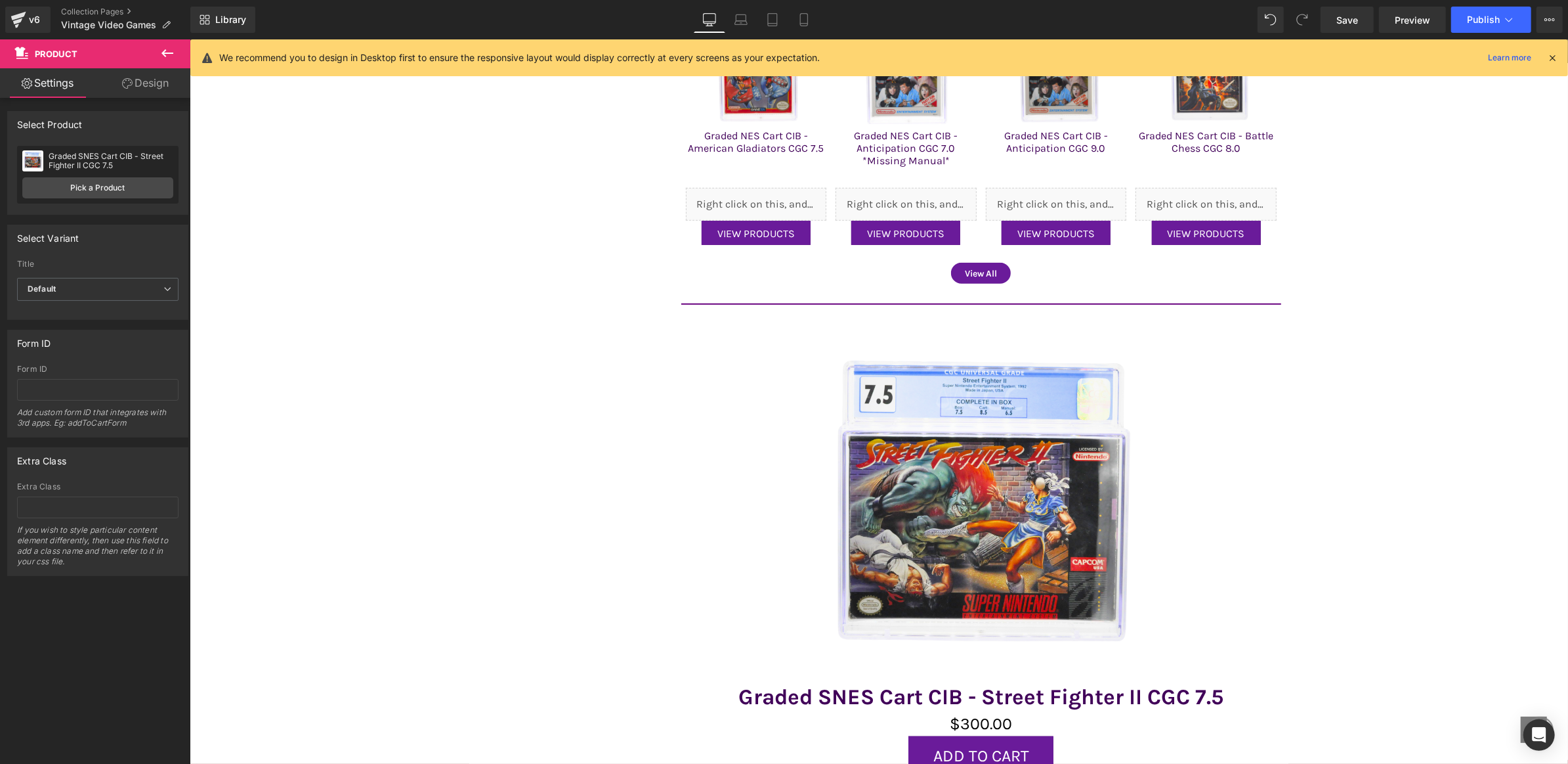
click at [726, 342] on div "Sale Off" at bounding box center [980, 506] width 588 height 352
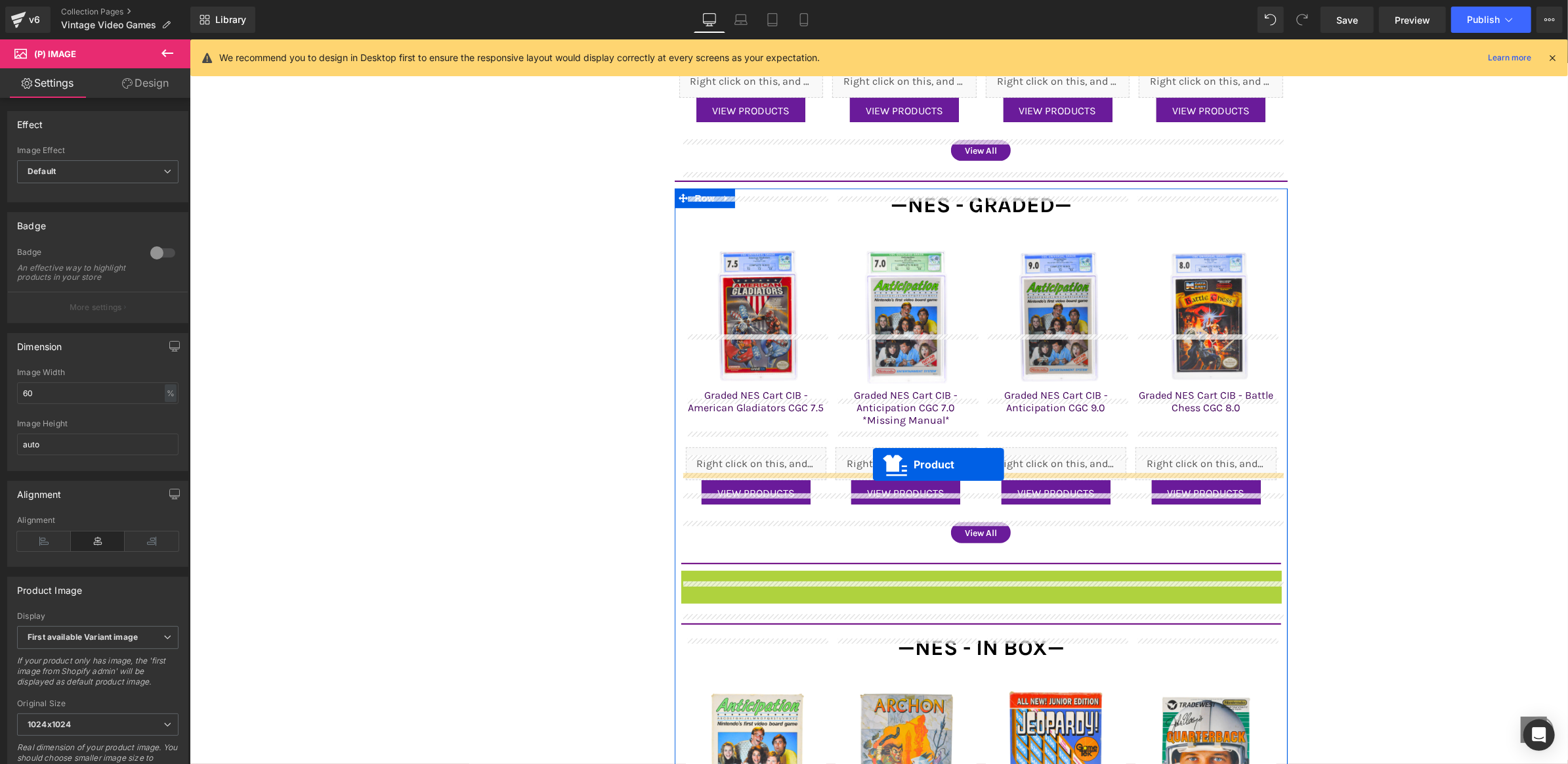
scroll to position [421, 0]
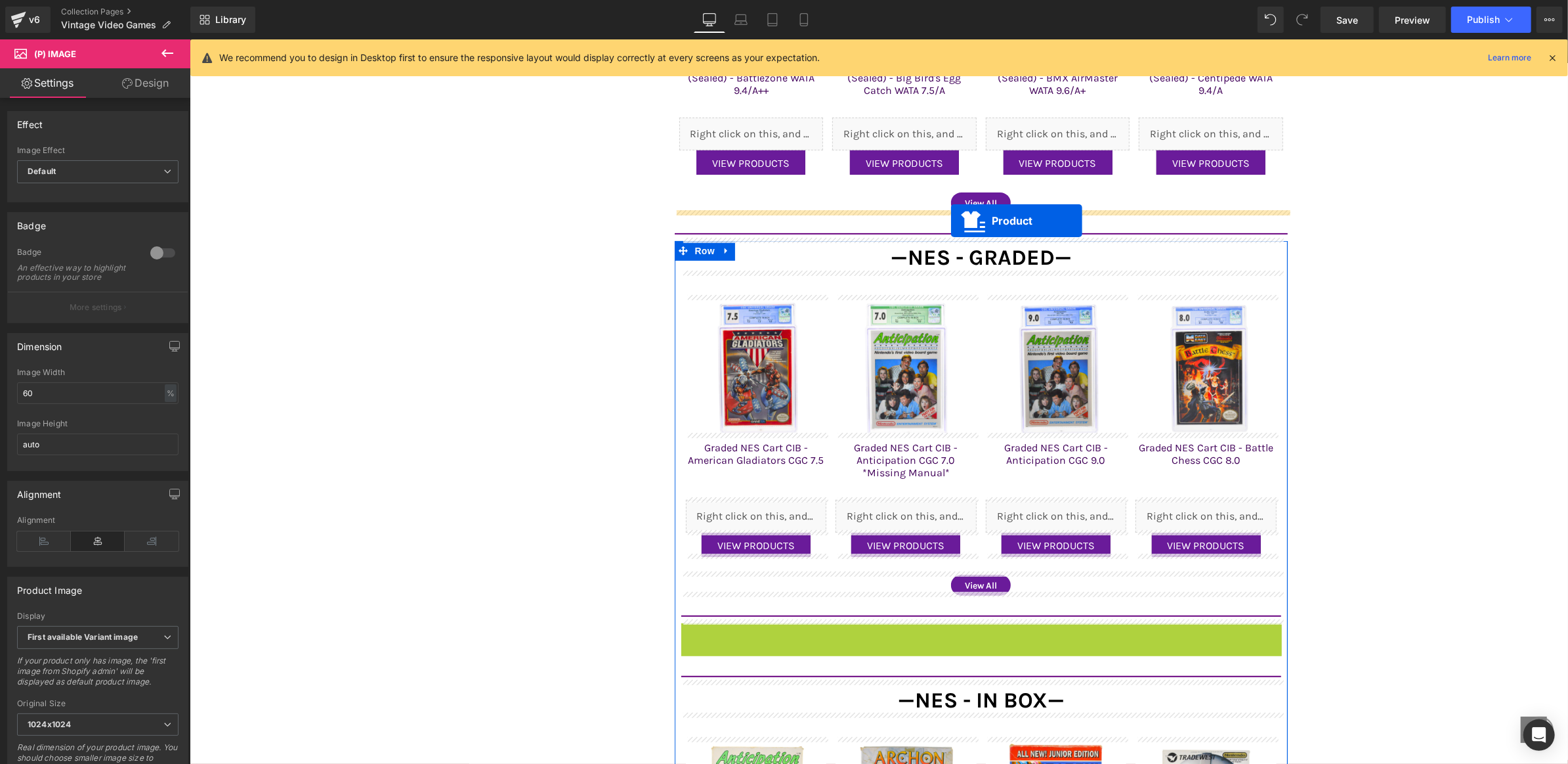
drag, startPoint x: 969, startPoint y: 321, endPoint x: 950, endPoint y: 220, distance: 102.8
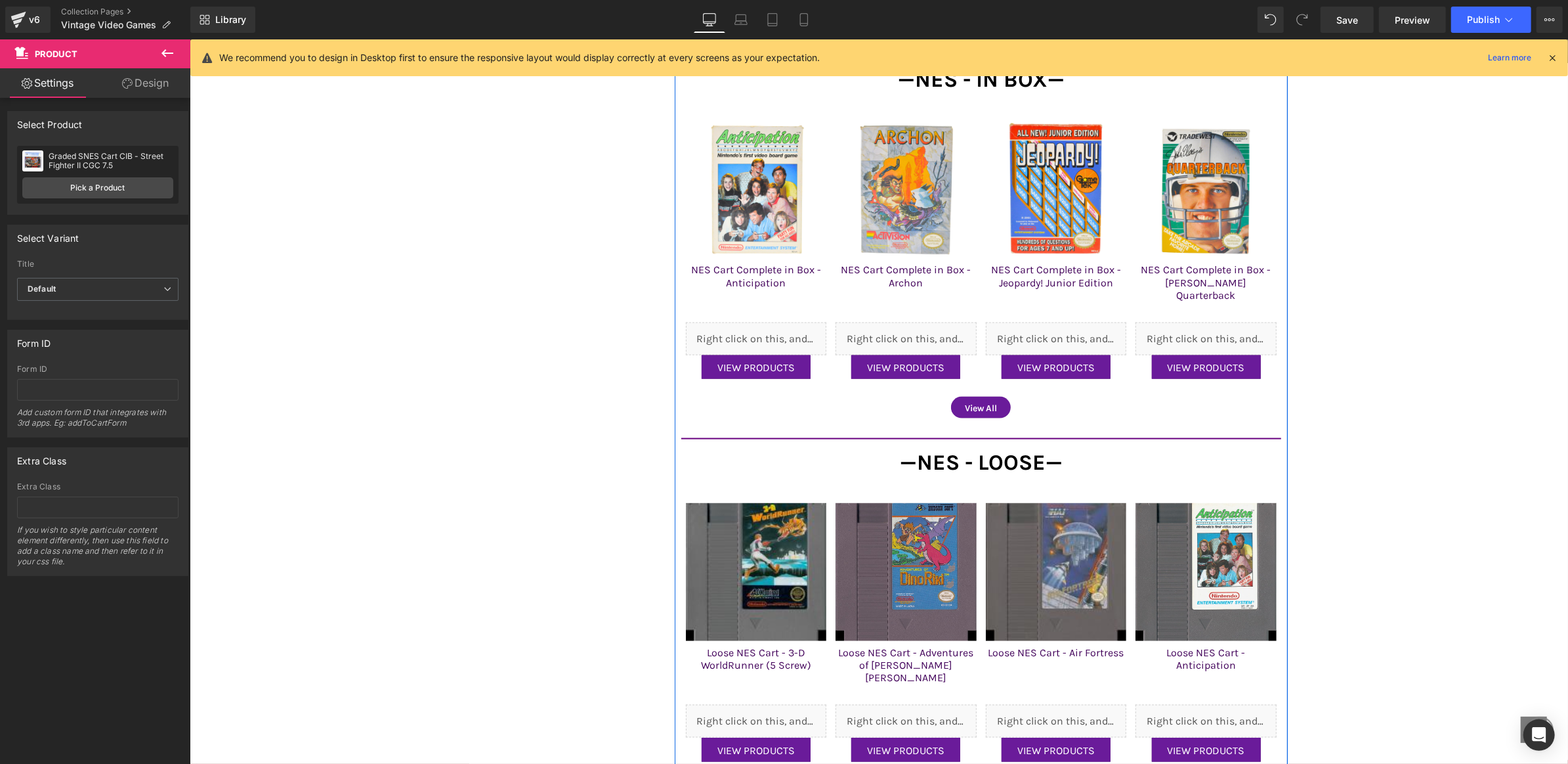
scroll to position [1276, 0]
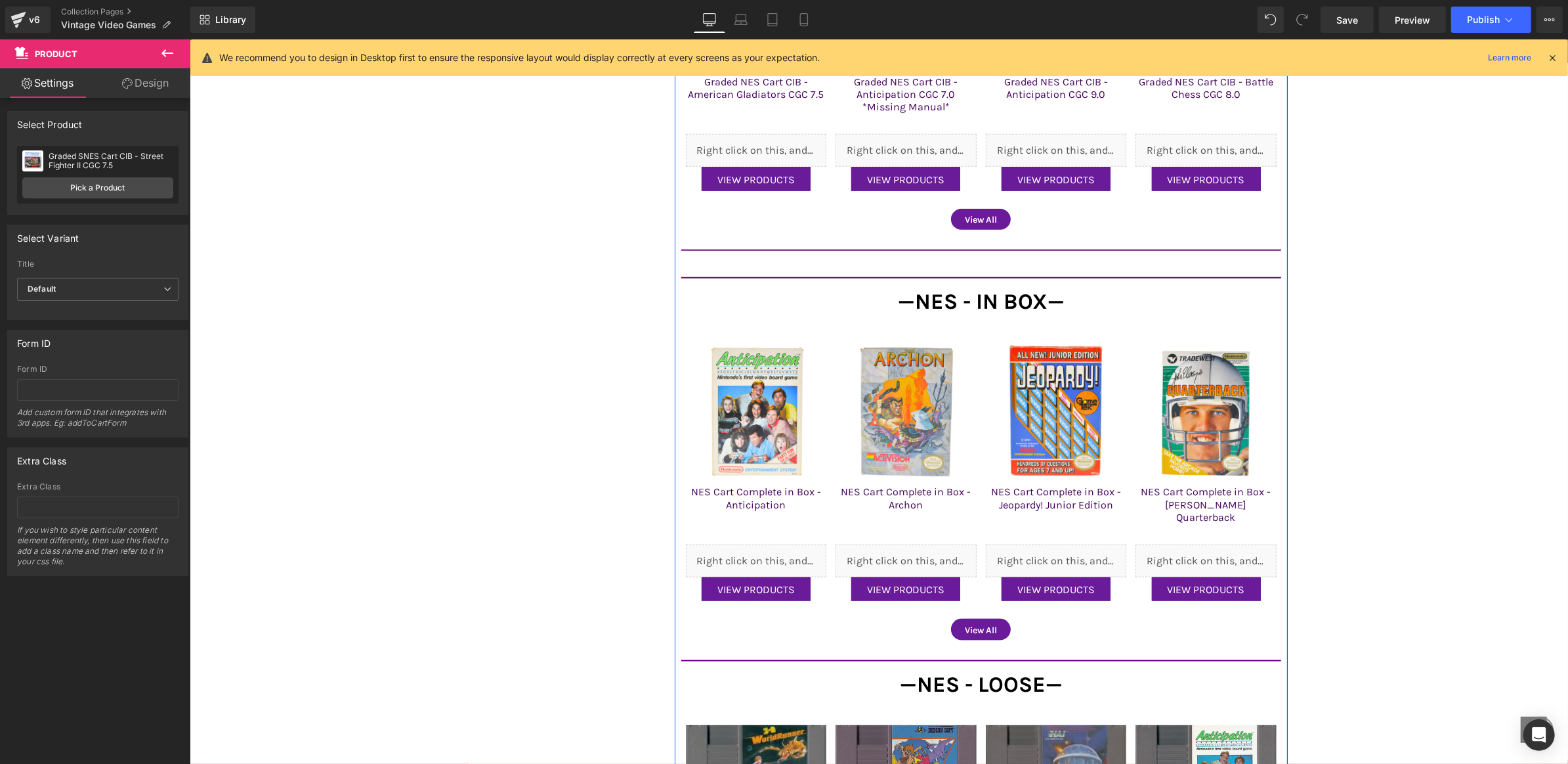
click at [994, 252] on div "—NES - Graded— Heading Sale Off (P) Image Graded NES Cart CIB - American Gladia…" at bounding box center [980, 468] width 600 height 1188
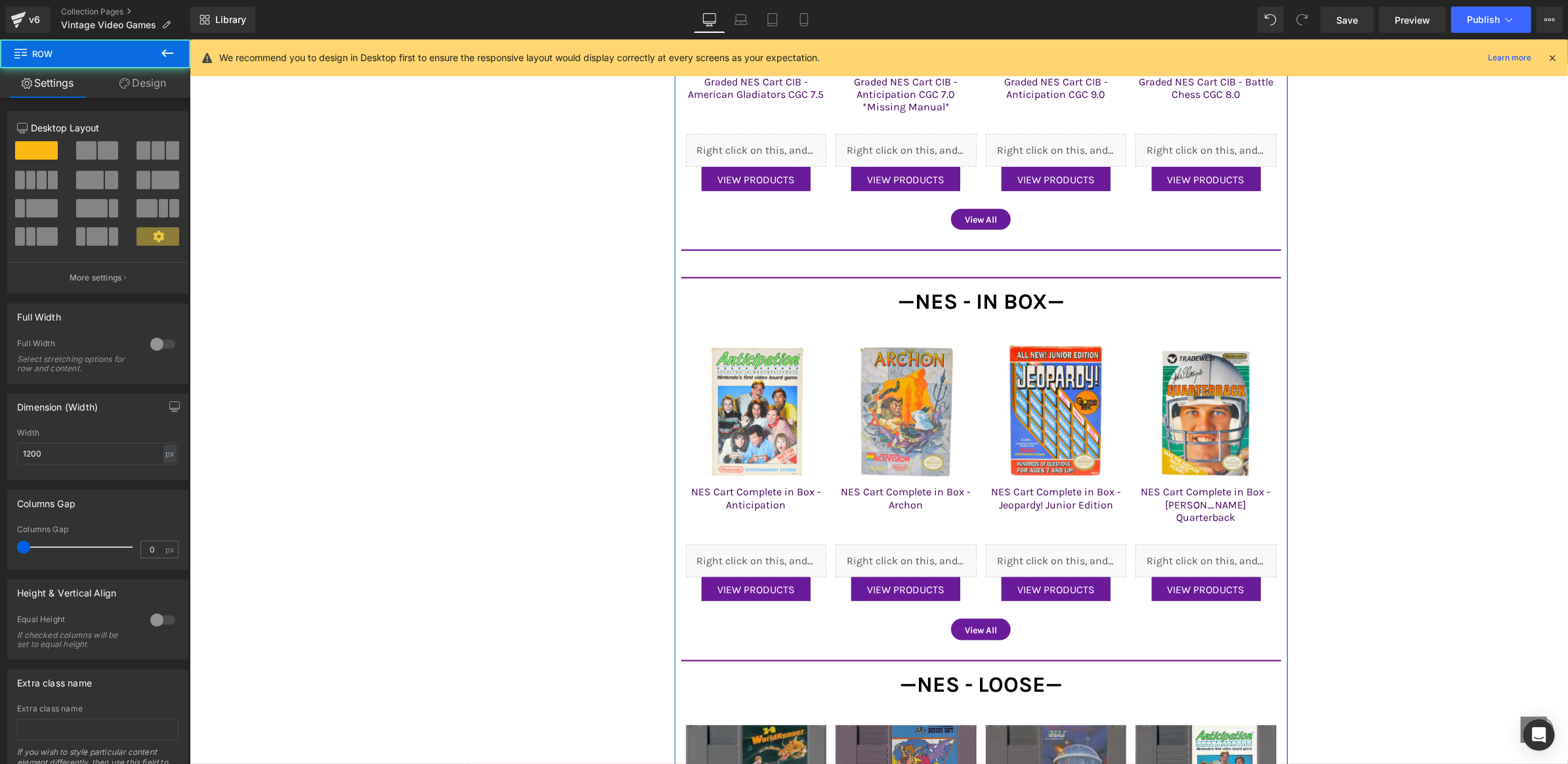
click at [994, 245] on link at bounding box center [1001, 246] width 14 height 15
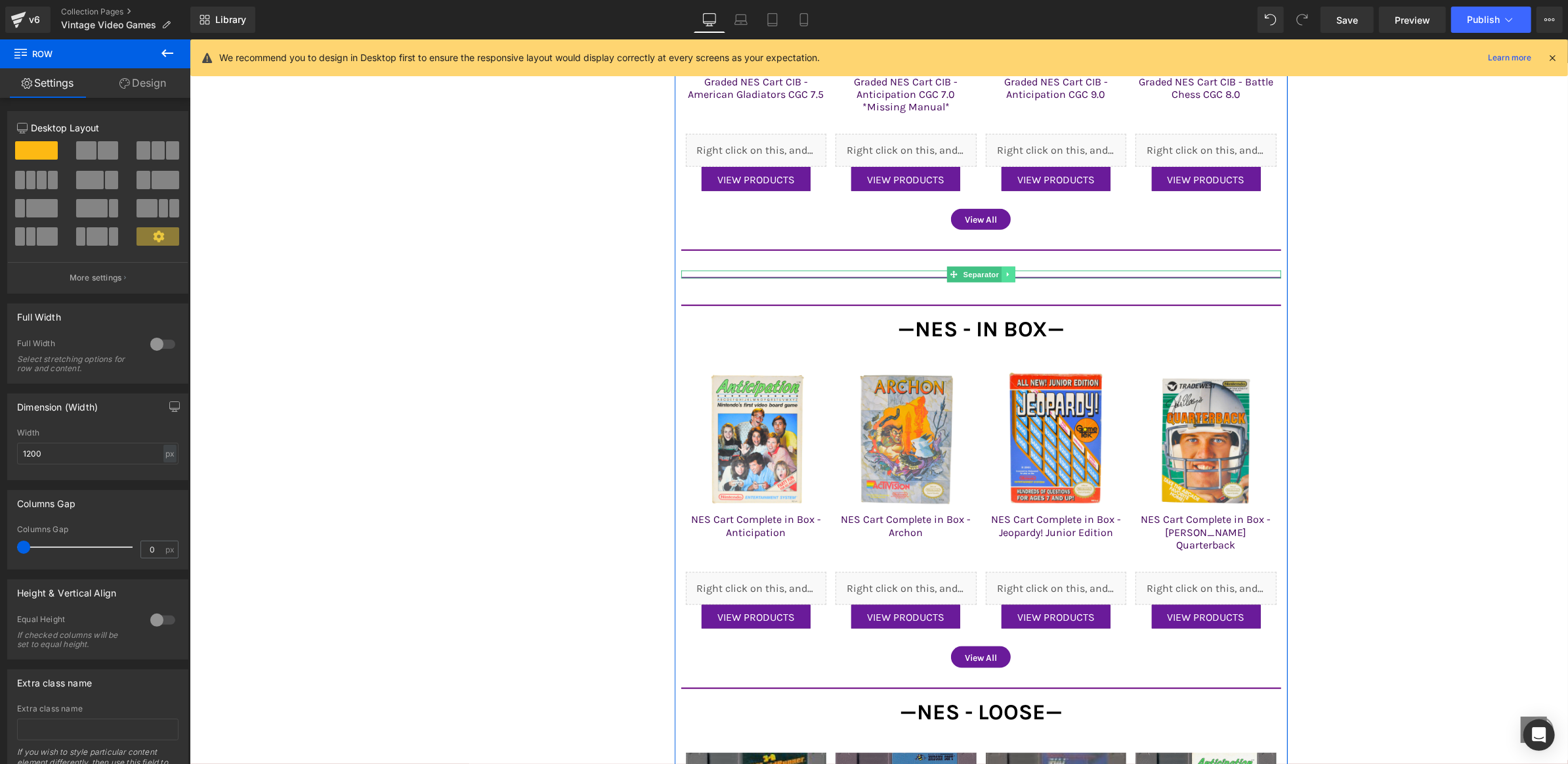
click at [1008, 270] on icon at bounding box center [1007, 274] width 7 height 8
click at [1018, 270] on link at bounding box center [1014, 274] width 14 height 15
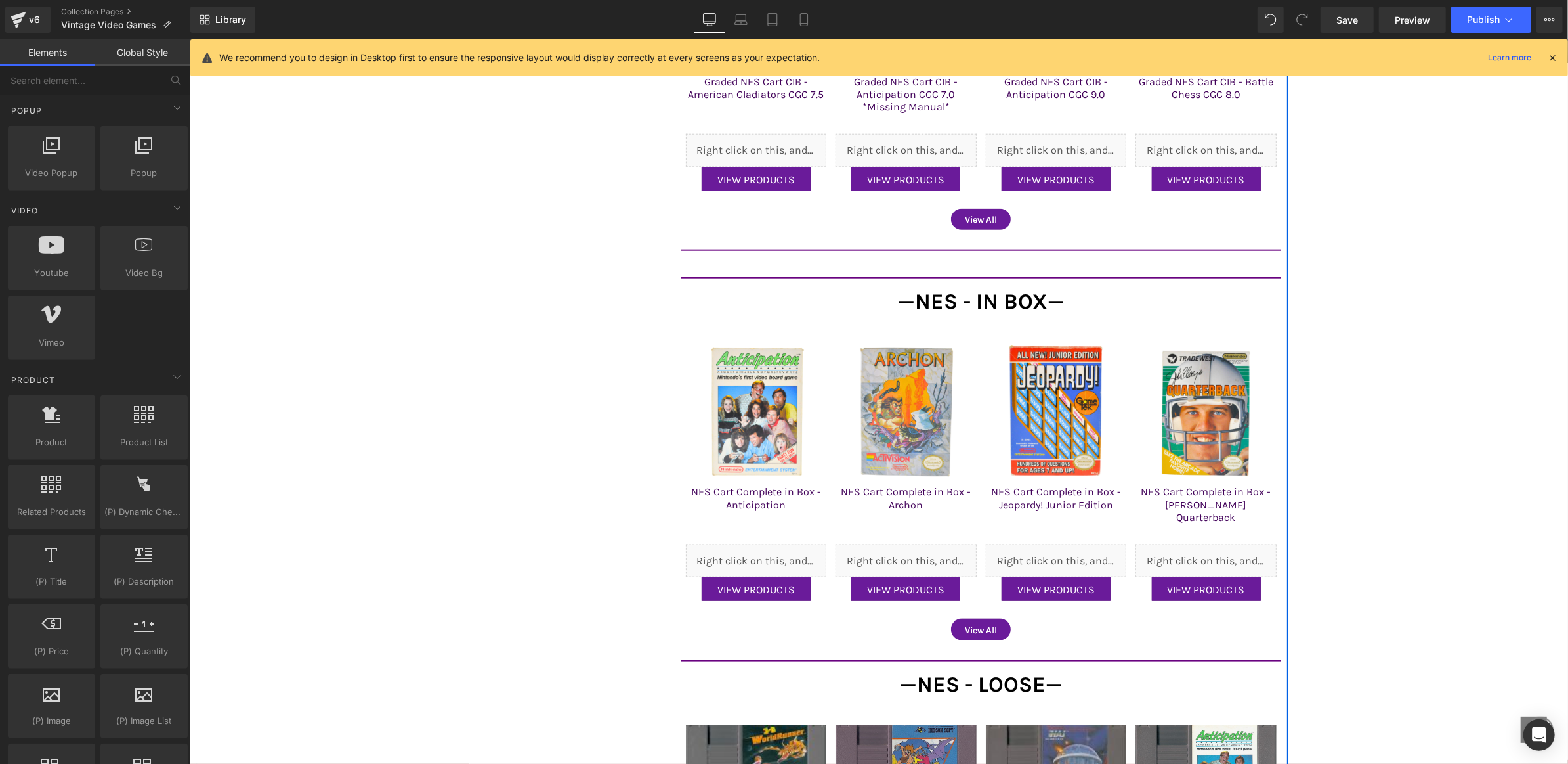
click at [959, 246] on div "Separator" at bounding box center [980, 246] width 600 height 8
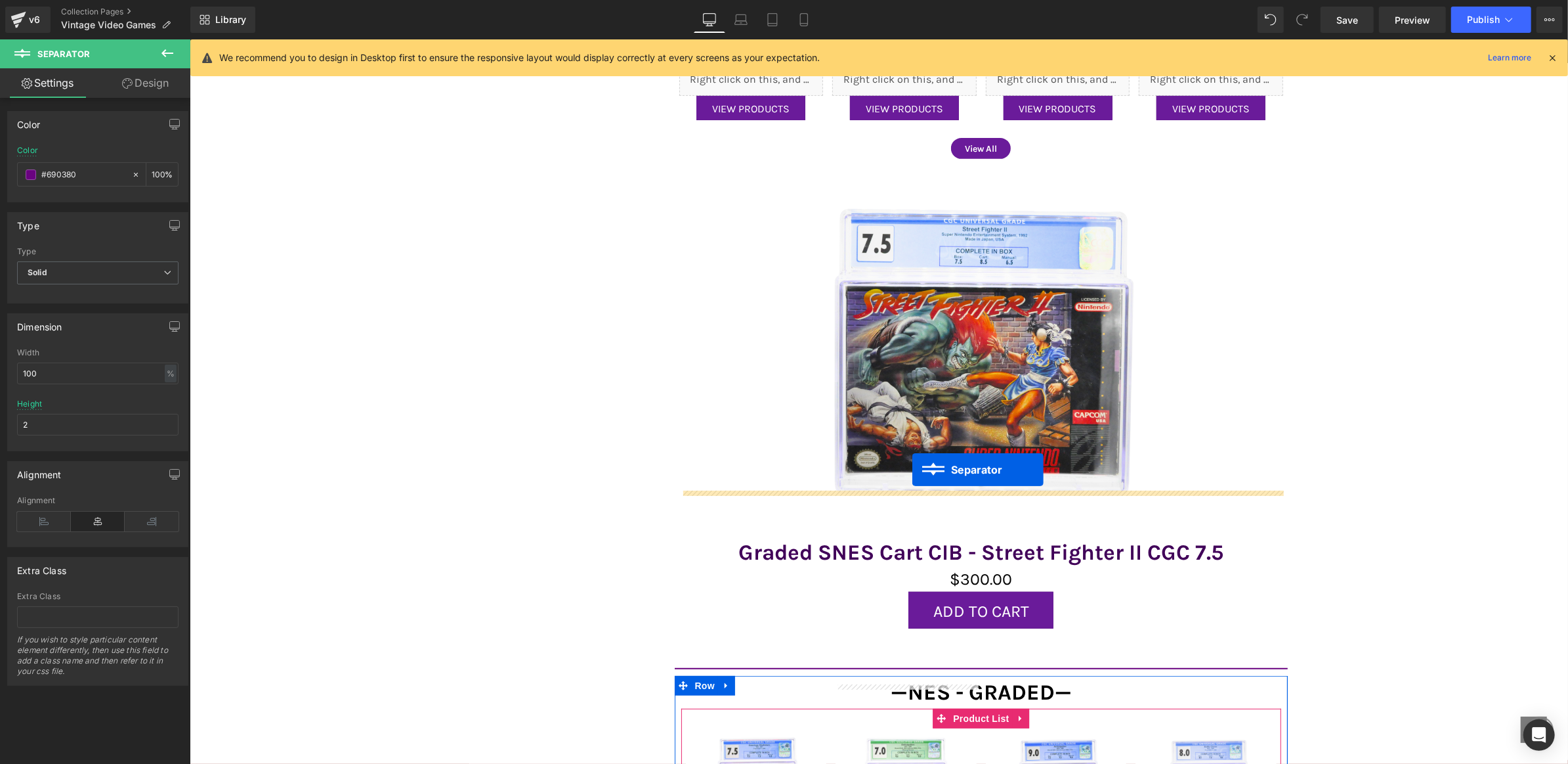
scroll to position [368, 0]
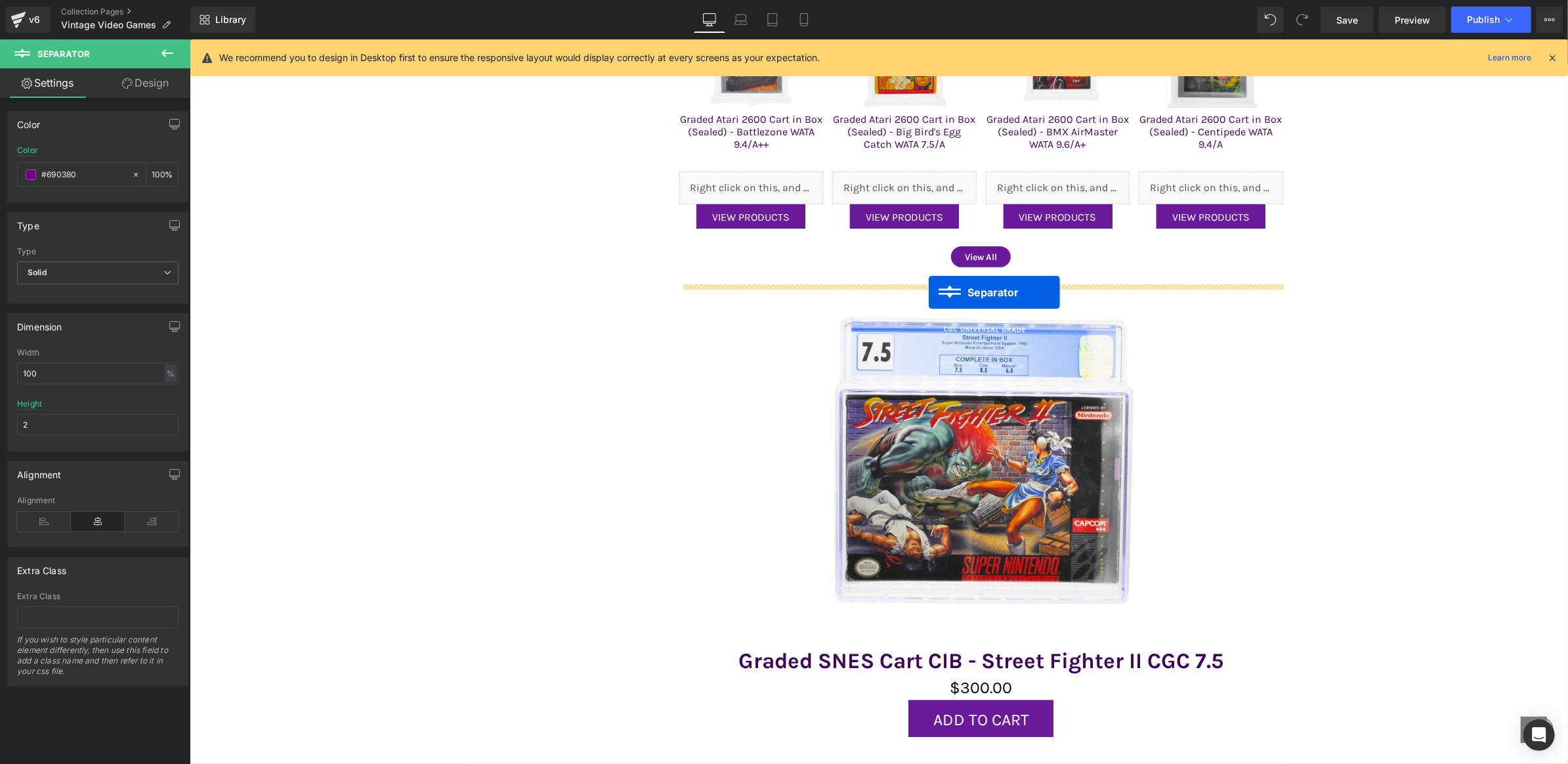
drag, startPoint x: 935, startPoint y: 243, endPoint x: 928, endPoint y: 291, distance: 48.5
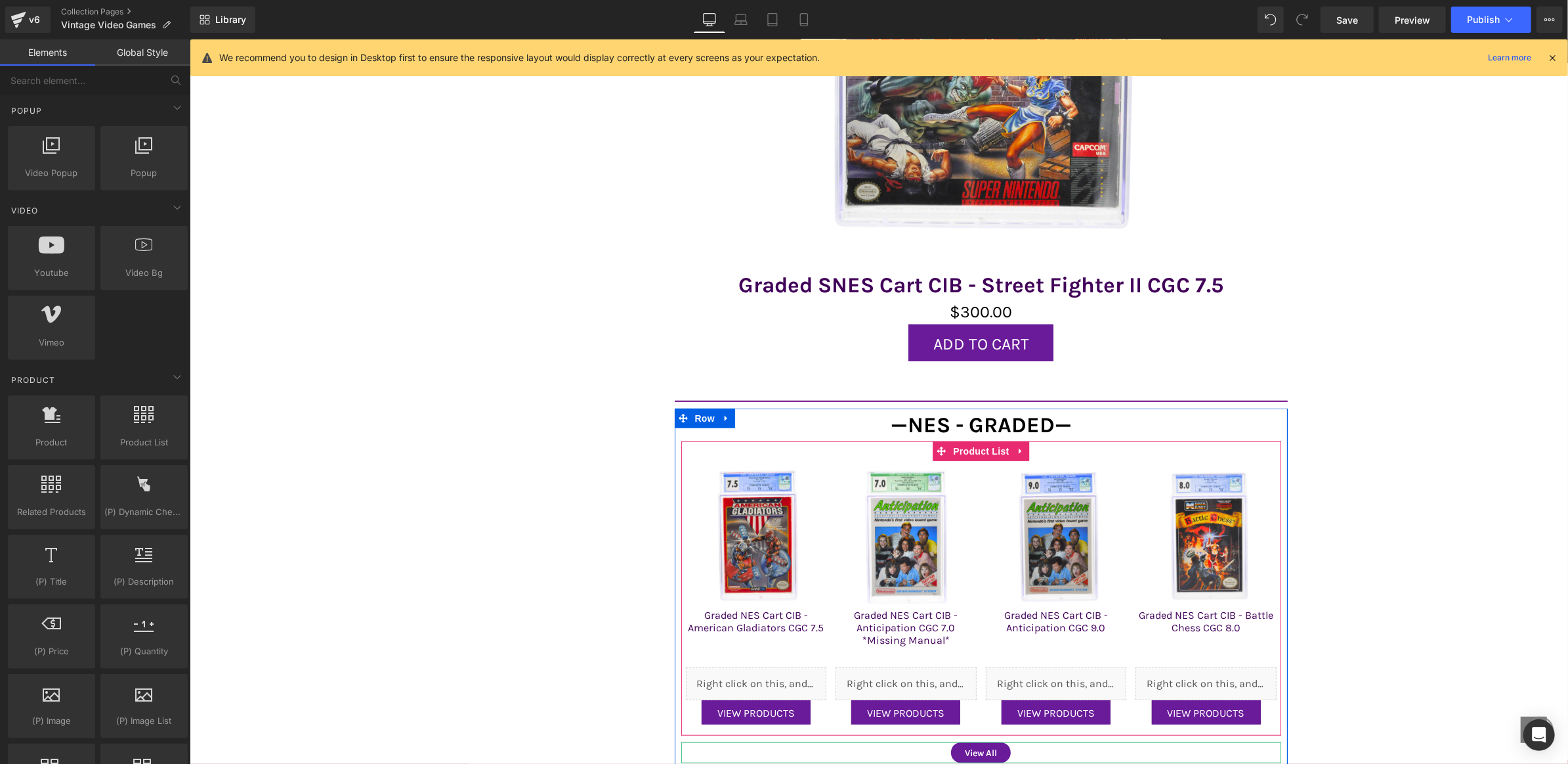
scroll to position [0, 0]
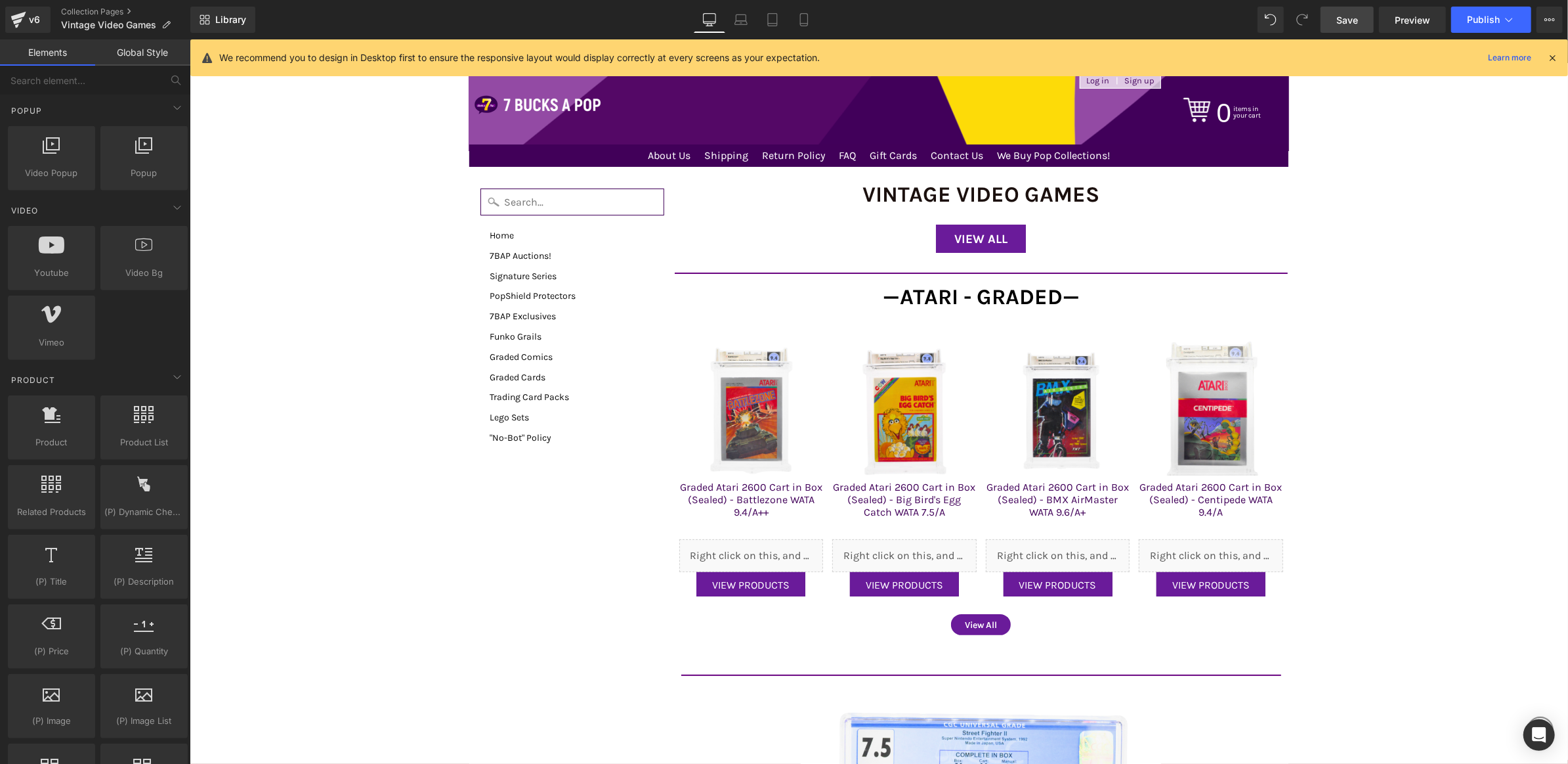
click at [1344, 19] on span "Save" at bounding box center [1346, 20] width 21 height 14
click at [799, 19] on icon at bounding box center [804, 20] width 14 height 14
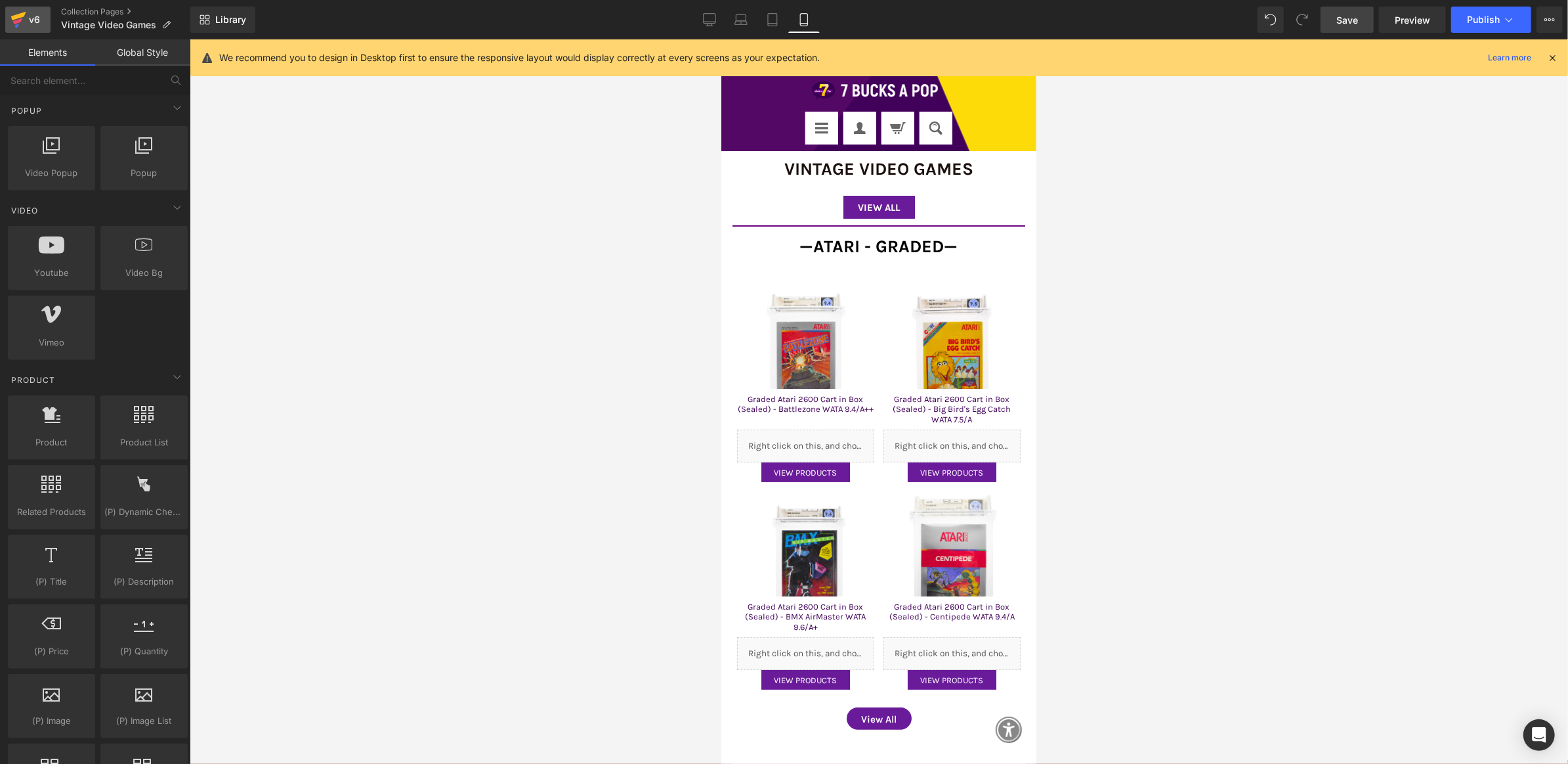
click at [34, 23] on div "v6" at bounding box center [34, 20] width 16 height 17
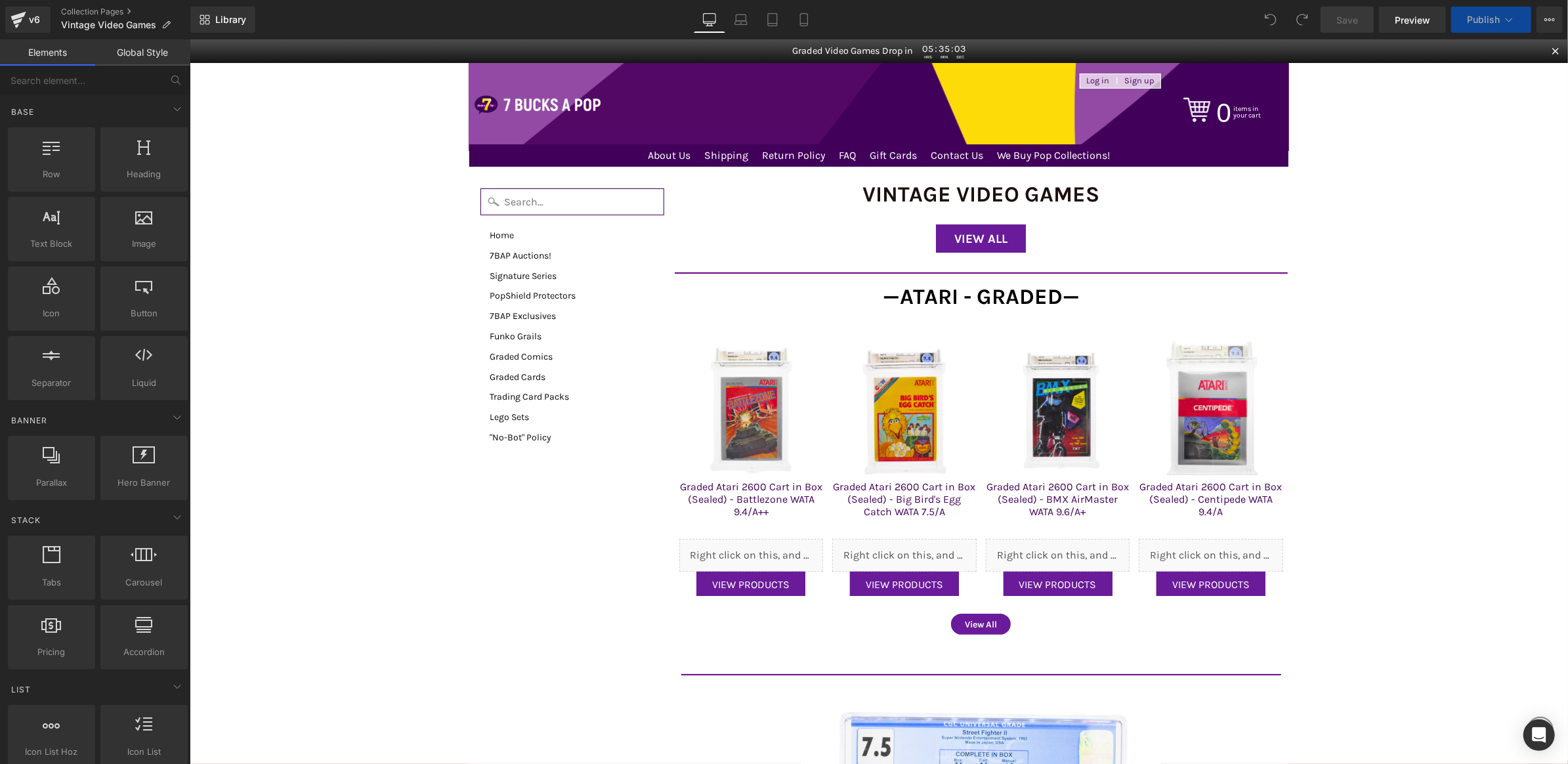
click at [1475, 19] on span "Publish" at bounding box center [1483, 19] width 33 height 11
click at [1473, 15] on span "Publish" at bounding box center [1483, 19] width 33 height 11
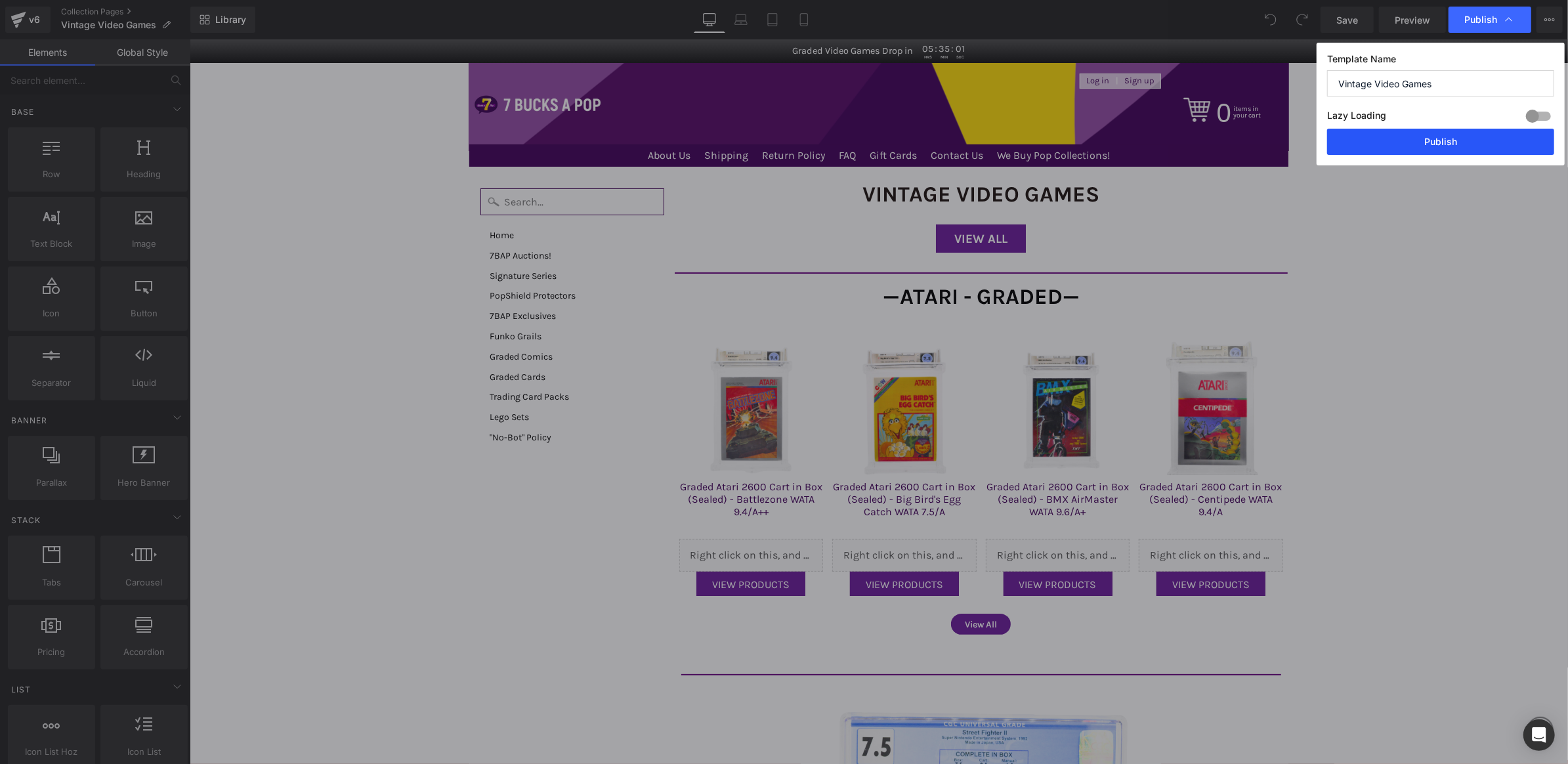
click at [1436, 139] on button "Publish" at bounding box center [1440, 141] width 227 height 26
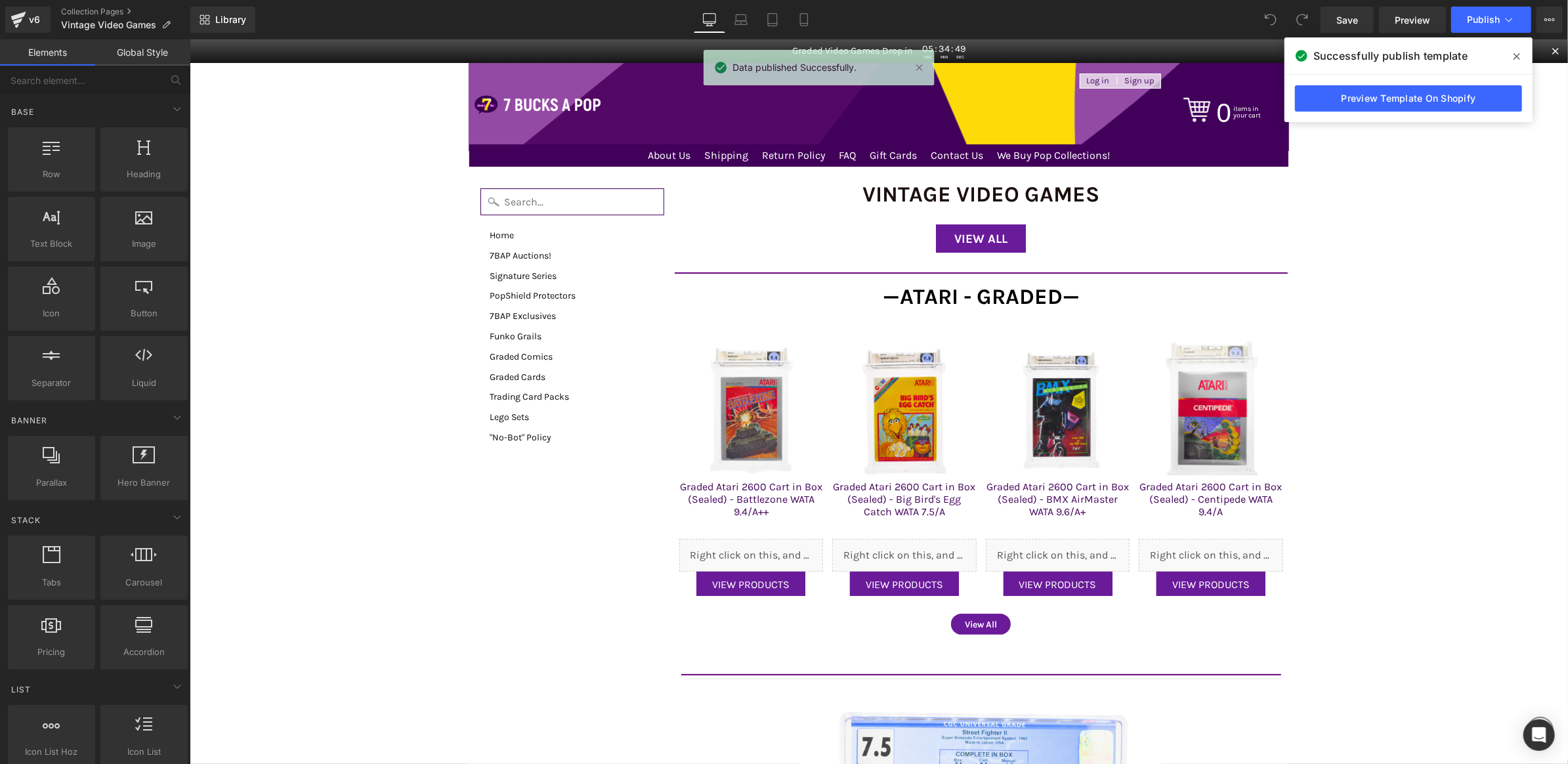
click at [1518, 53] on icon at bounding box center [1517, 56] width 7 height 11
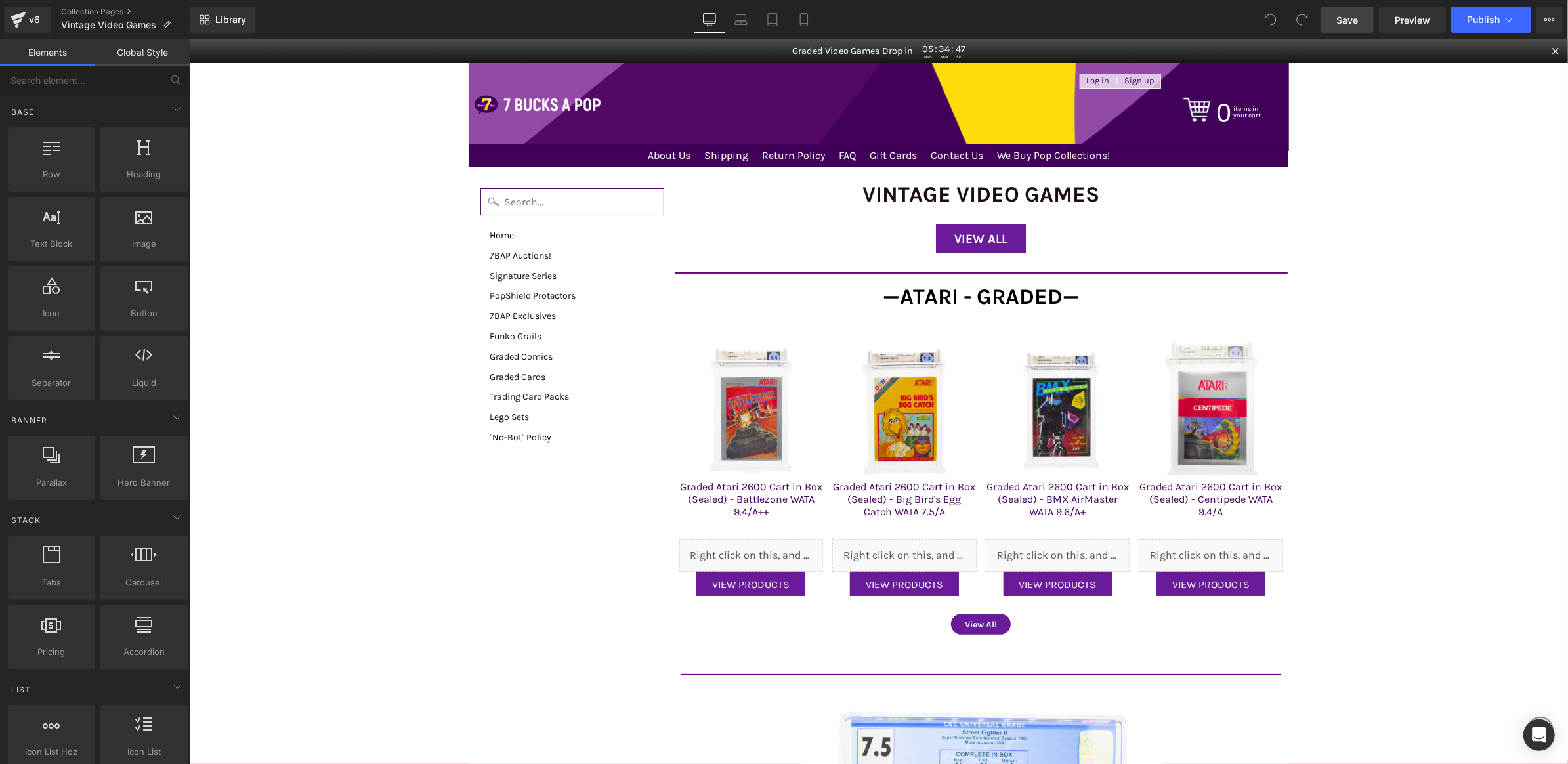
drag, startPoint x: 1359, startPoint y: 15, endPoint x: 1159, endPoint y: 29, distance: 200.5
click at [1359, 15] on link "Save" at bounding box center [1346, 19] width 53 height 26
